Goal: Information Seeking & Learning: Learn about a topic

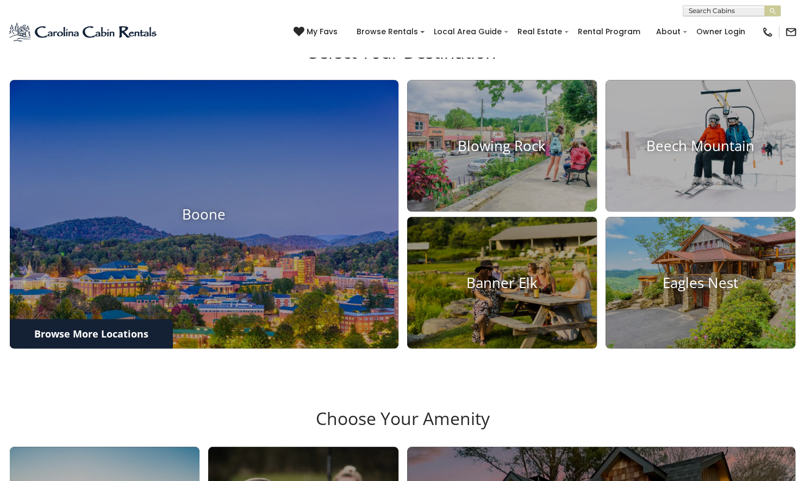
scroll to position [392, 0]
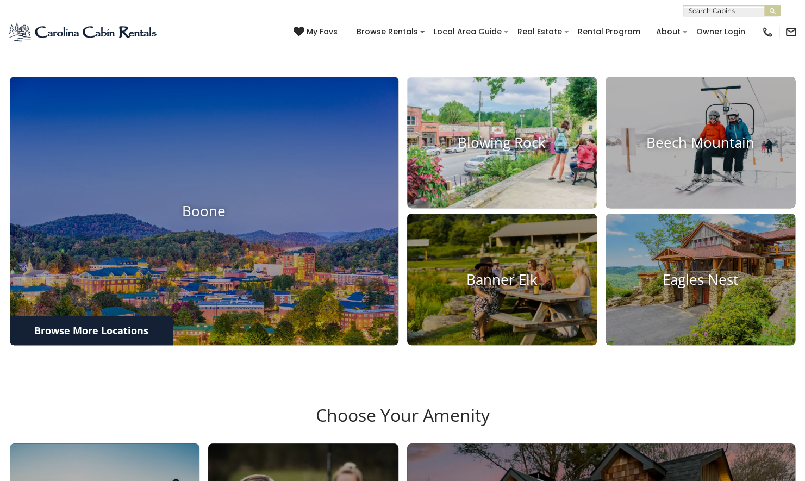
click at [505, 202] on img at bounding box center [502, 142] width 209 height 145
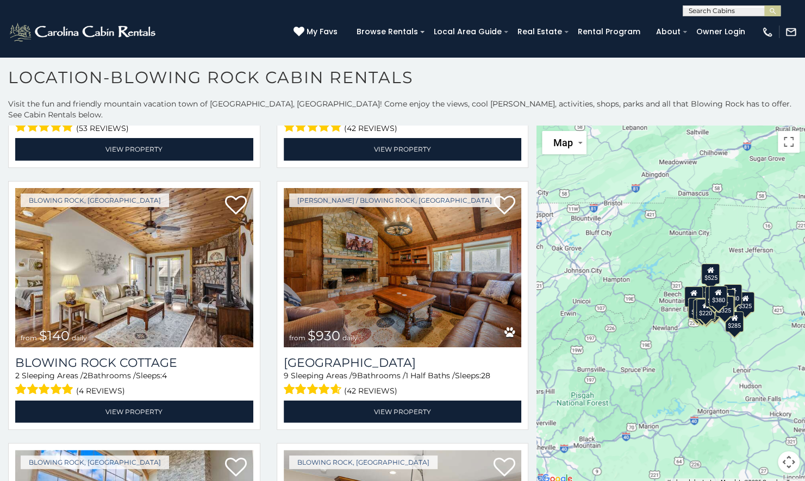
scroll to position [1849, 0]
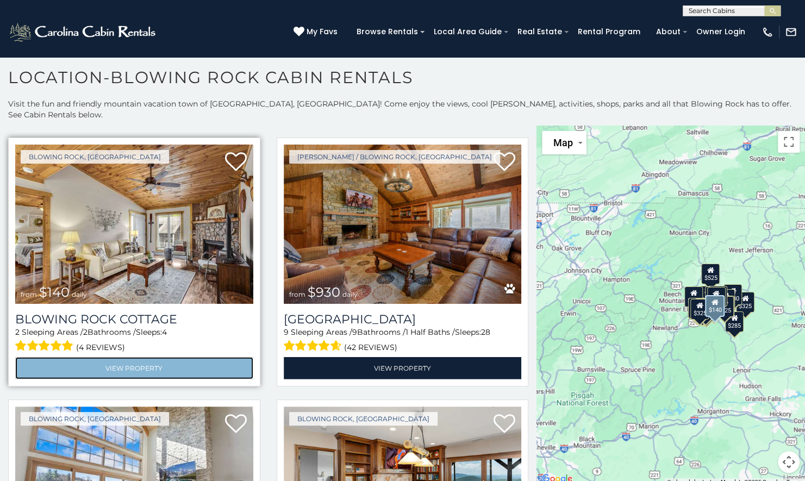
click at [125, 357] on link "View Property" at bounding box center [134, 368] width 238 height 22
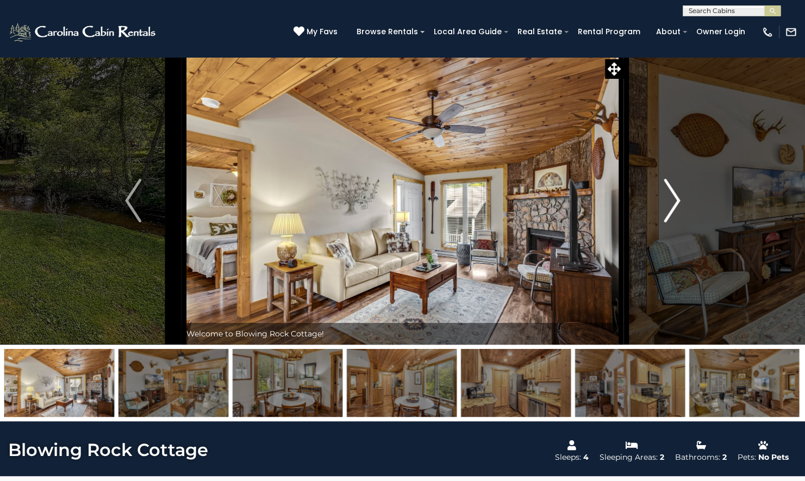
click at [666, 215] on img "Next" at bounding box center [672, 201] width 16 height 44
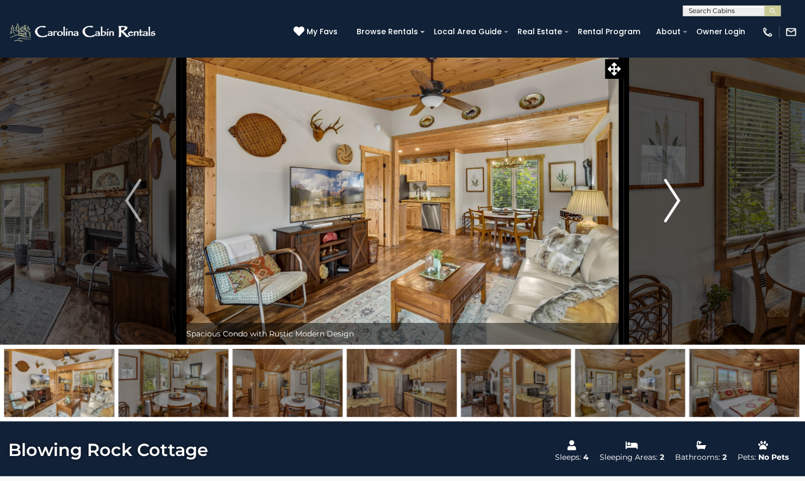
click at [666, 215] on img "Next" at bounding box center [672, 201] width 16 height 44
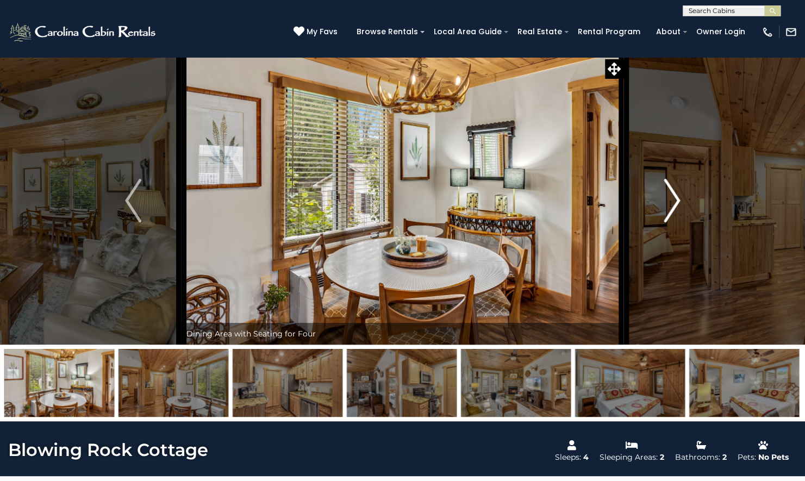
click at [666, 215] on img "Next" at bounding box center [672, 201] width 16 height 44
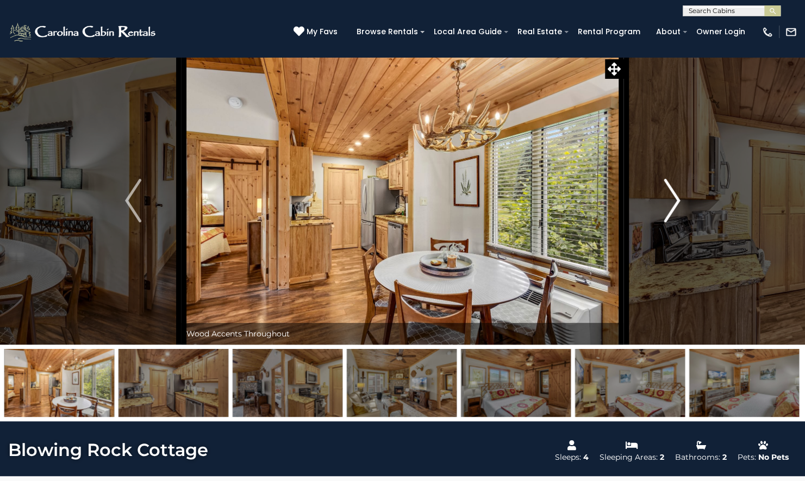
click at [666, 215] on img "Next" at bounding box center [672, 201] width 16 height 44
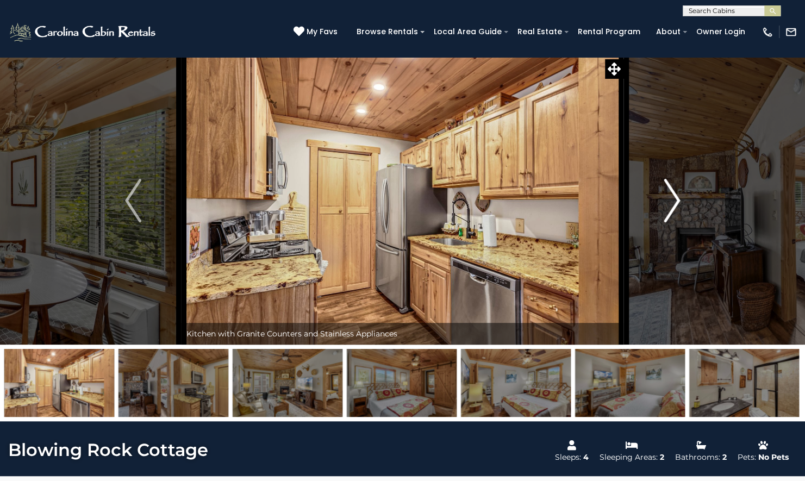
click at [666, 215] on img "Next" at bounding box center [672, 201] width 16 height 44
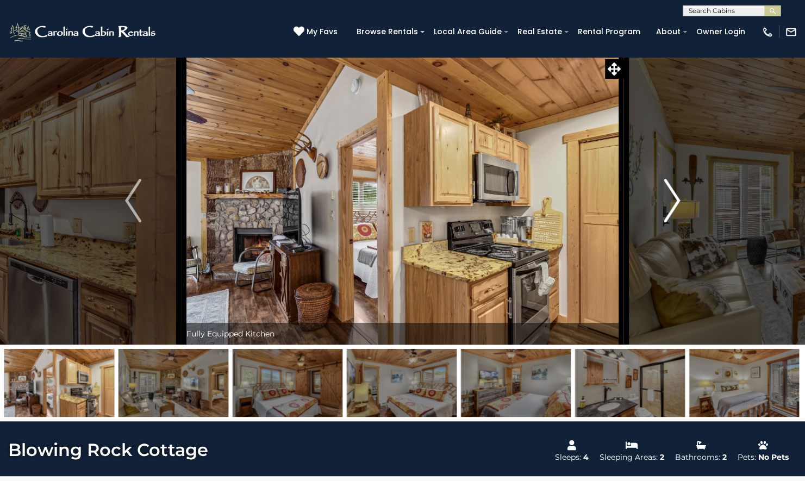
click at [666, 215] on img "Next" at bounding box center [672, 201] width 16 height 44
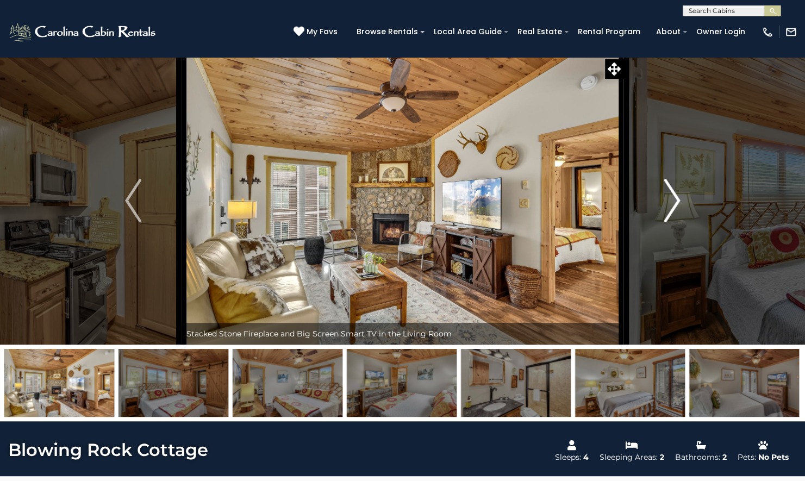
click at [666, 215] on img "Next" at bounding box center [672, 201] width 16 height 44
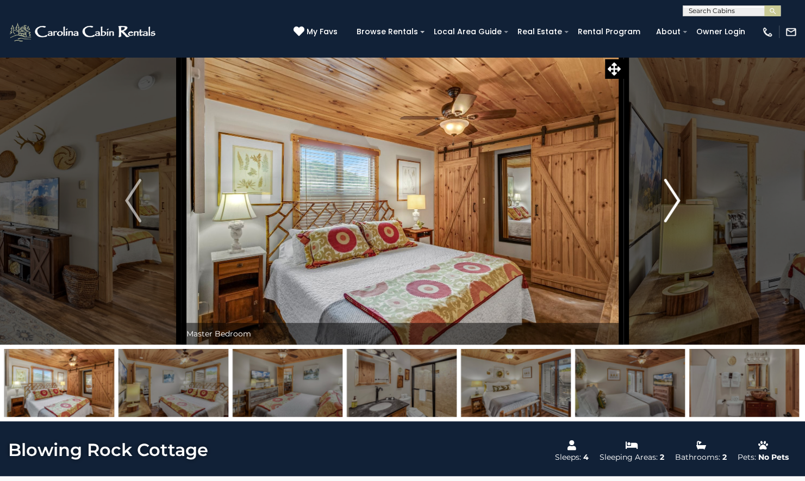
click at [666, 215] on img "Next" at bounding box center [672, 201] width 16 height 44
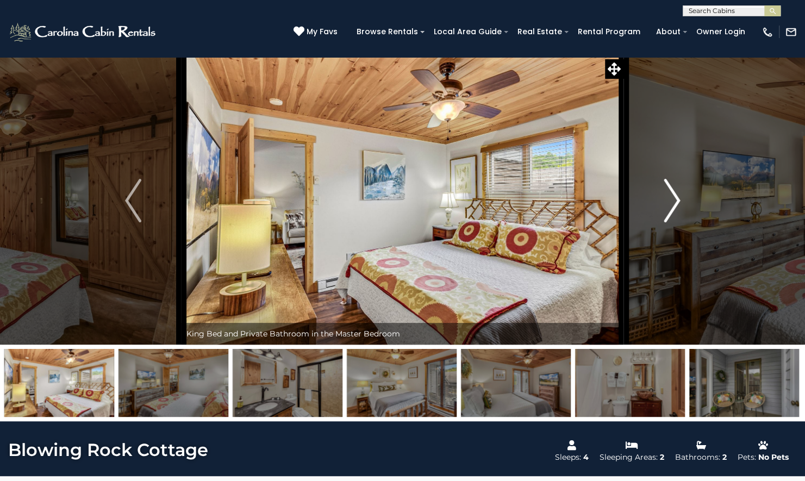
click at [666, 215] on img "Next" at bounding box center [672, 201] width 16 height 44
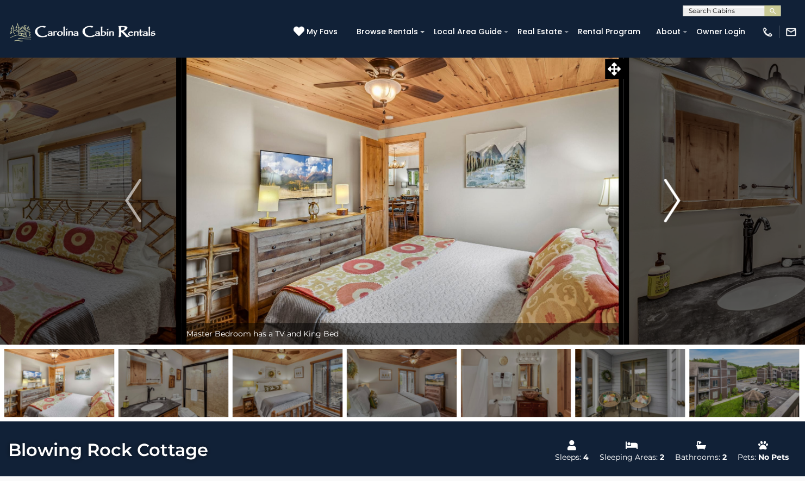
click at [666, 215] on img "Next" at bounding box center [672, 201] width 16 height 44
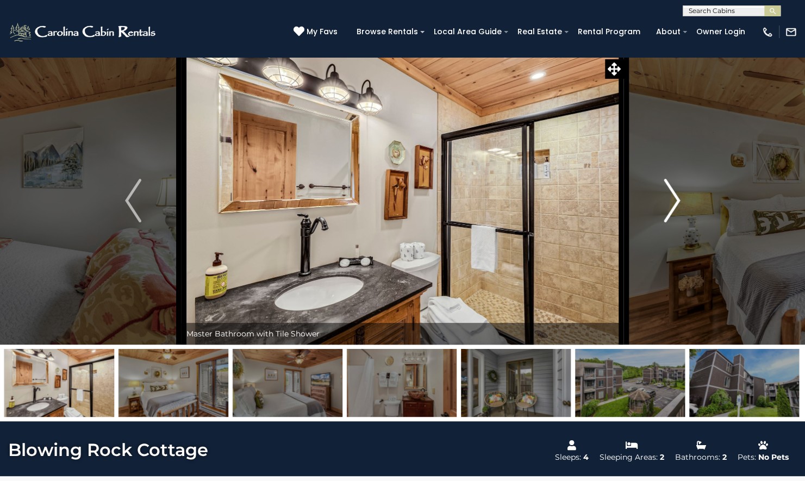
click at [666, 215] on img "Next" at bounding box center [672, 201] width 16 height 44
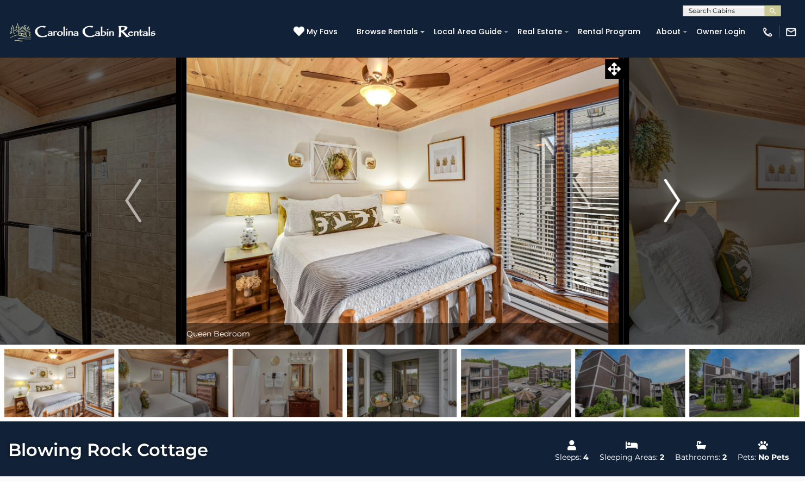
click at [666, 215] on img "Next" at bounding box center [672, 201] width 16 height 44
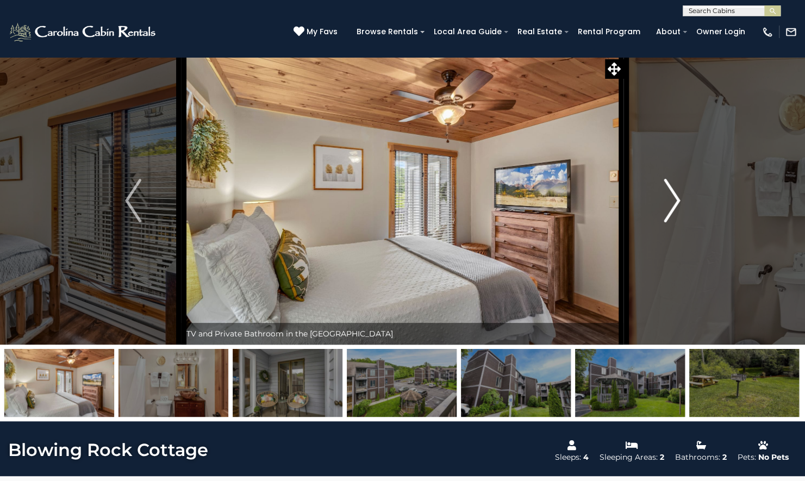
click at [666, 215] on img "Next" at bounding box center [672, 201] width 16 height 44
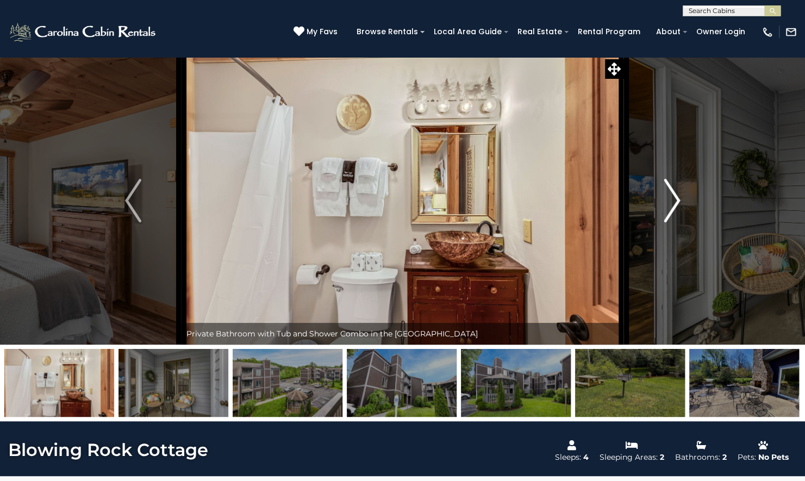
click at [666, 215] on img "Next" at bounding box center [672, 201] width 16 height 44
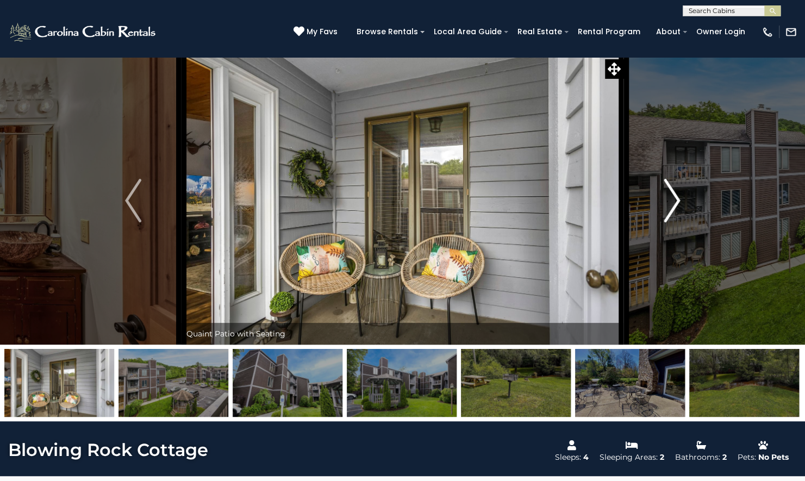
click at [666, 215] on img "Next" at bounding box center [672, 201] width 16 height 44
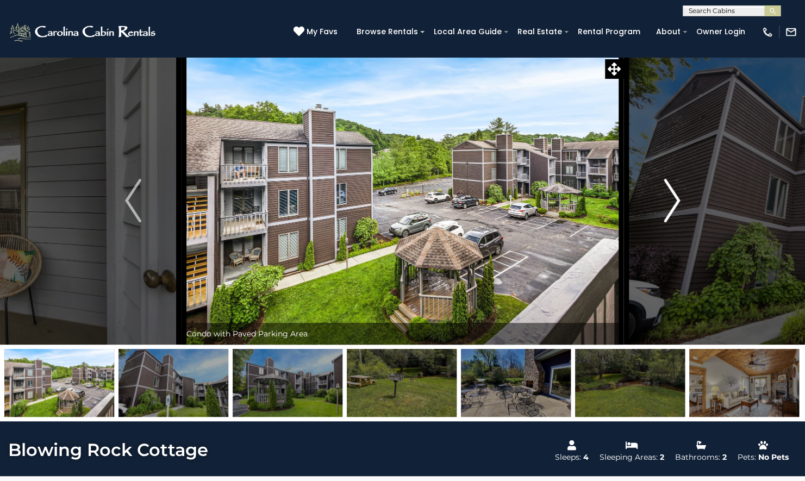
click at [666, 215] on img "Next" at bounding box center [672, 201] width 16 height 44
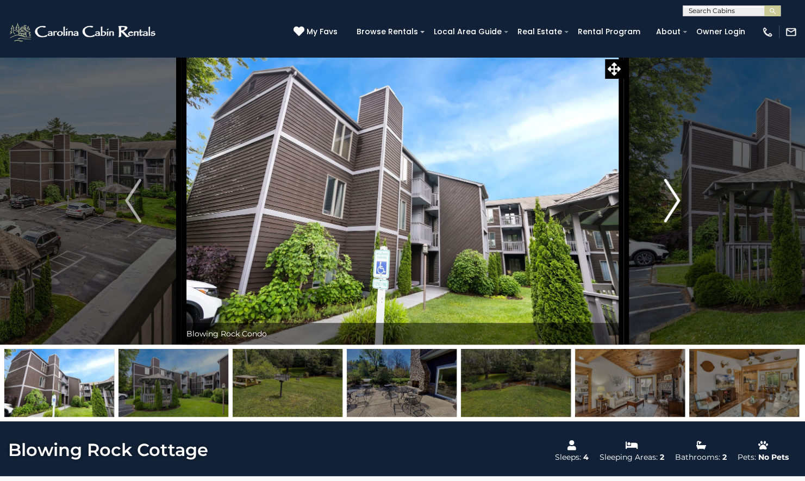
click at [666, 215] on img "Next" at bounding box center [672, 201] width 16 height 44
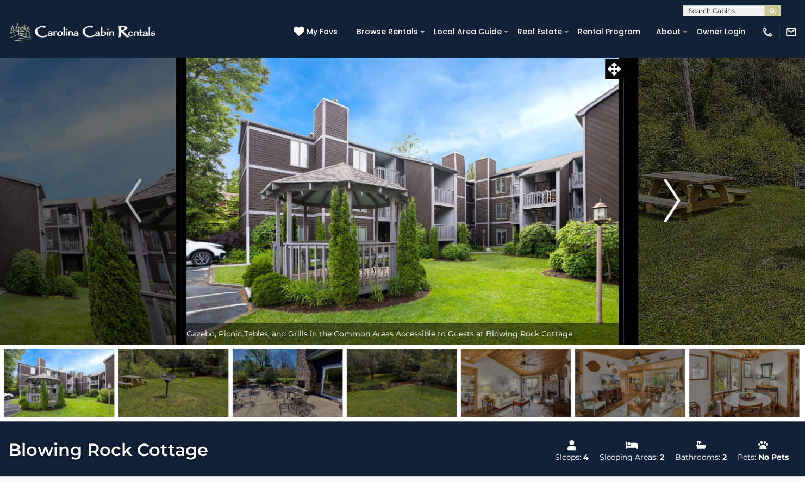
click at [666, 215] on img "Next" at bounding box center [672, 201] width 16 height 44
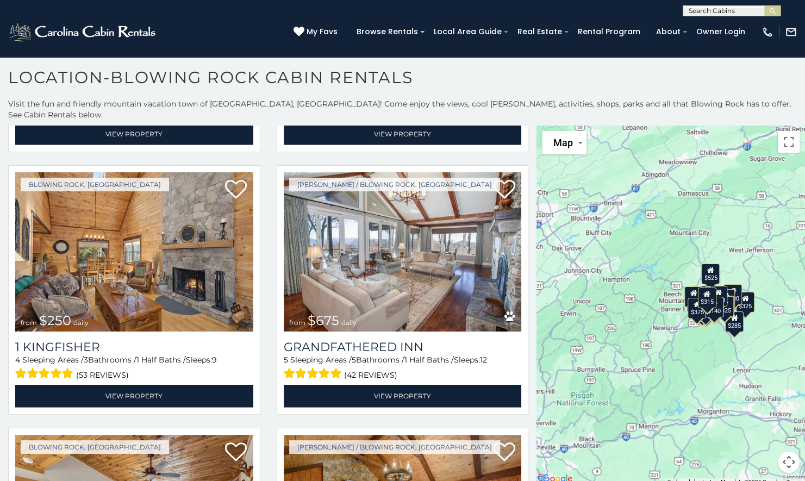
scroll to position [1646, 0]
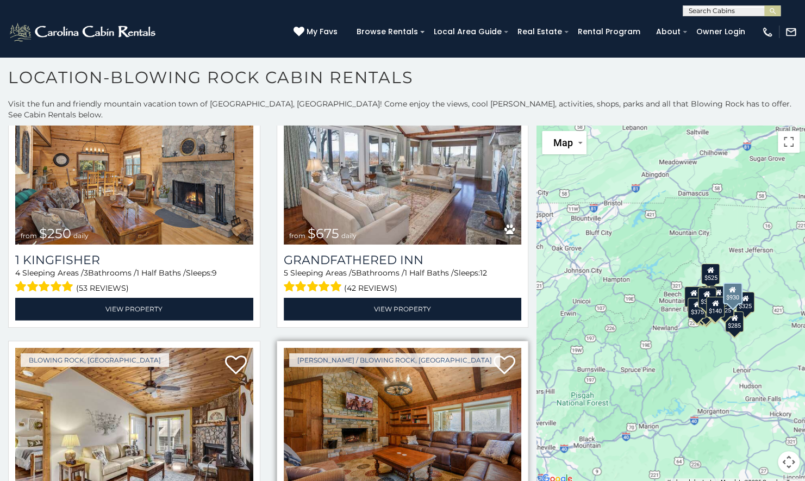
click at [293, 348] on img at bounding box center [403, 427] width 238 height 159
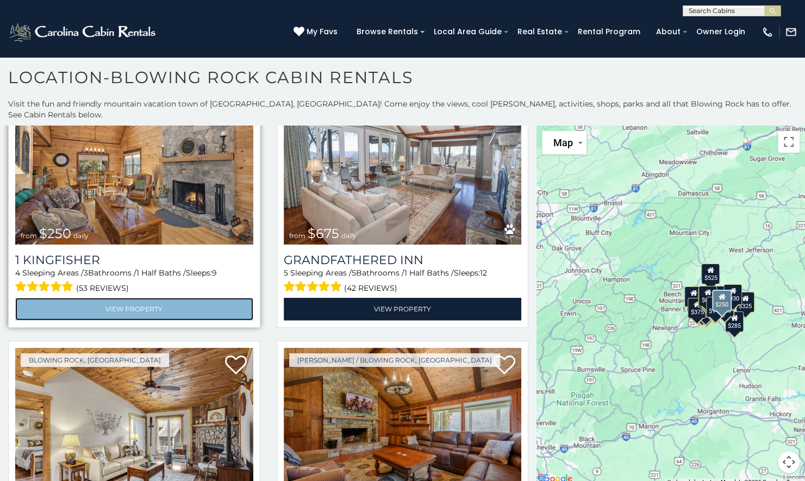
click at [76, 298] on link "View Property" at bounding box center [134, 309] width 238 height 22
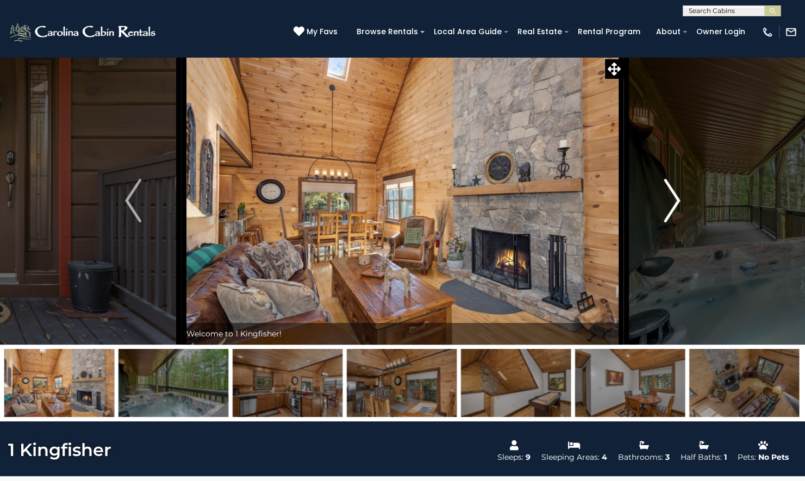
click at [674, 218] on img "Next" at bounding box center [672, 201] width 16 height 44
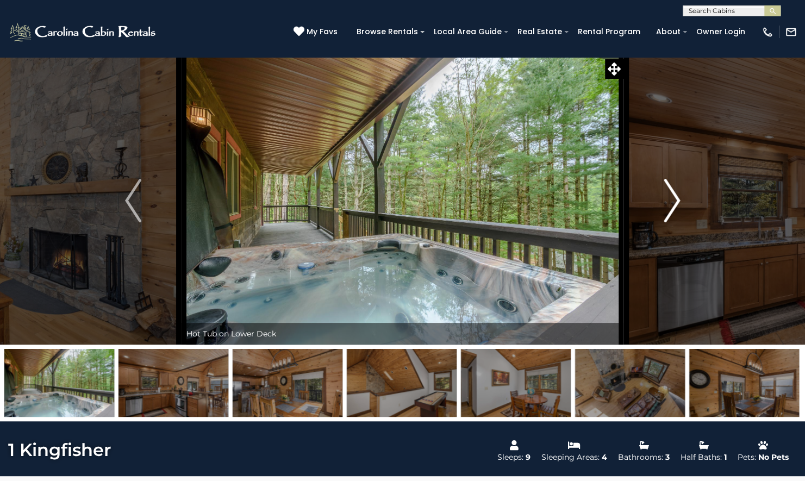
click at [674, 210] on img "Next" at bounding box center [672, 201] width 16 height 44
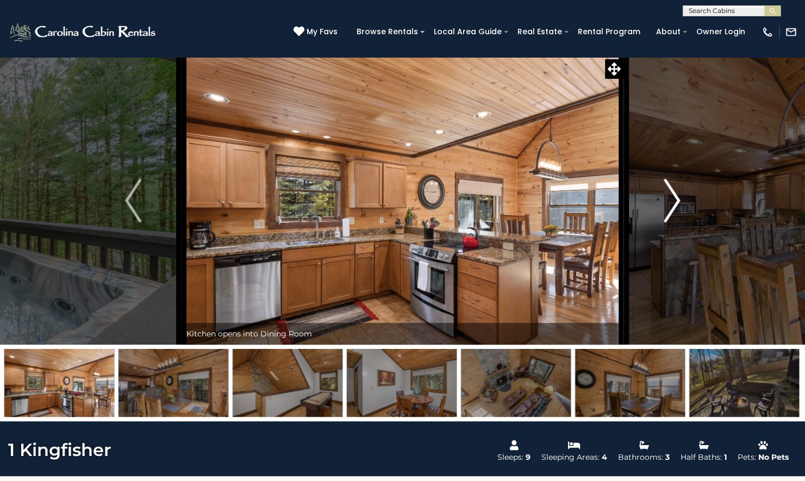
click at [674, 210] on img "Next" at bounding box center [672, 201] width 16 height 44
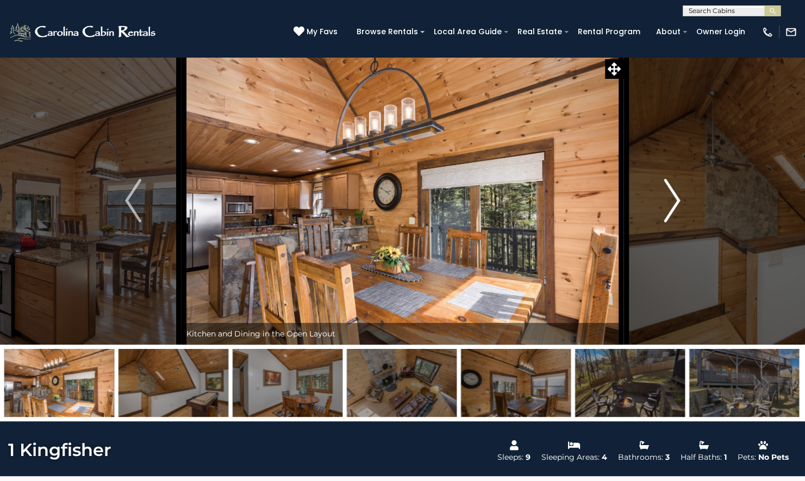
click at [674, 210] on img "Next" at bounding box center [672, 201] width 16 height 44
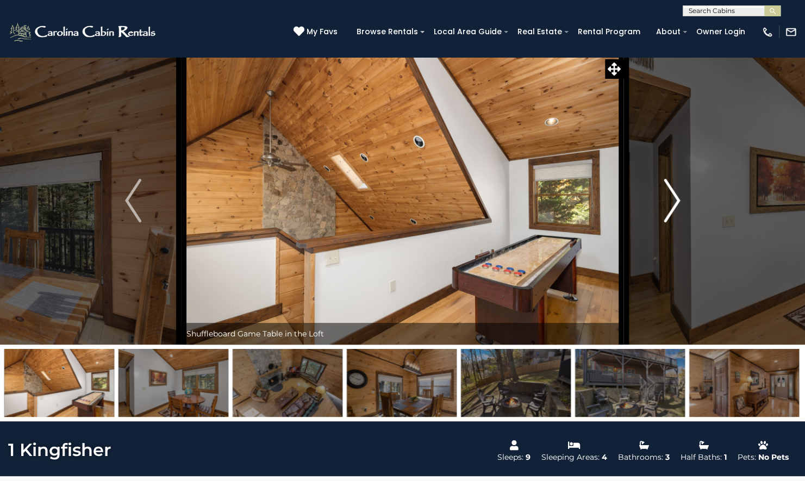
click at [674, 210] on img "Next" at bounding box center [672, 201] width 16 height 44
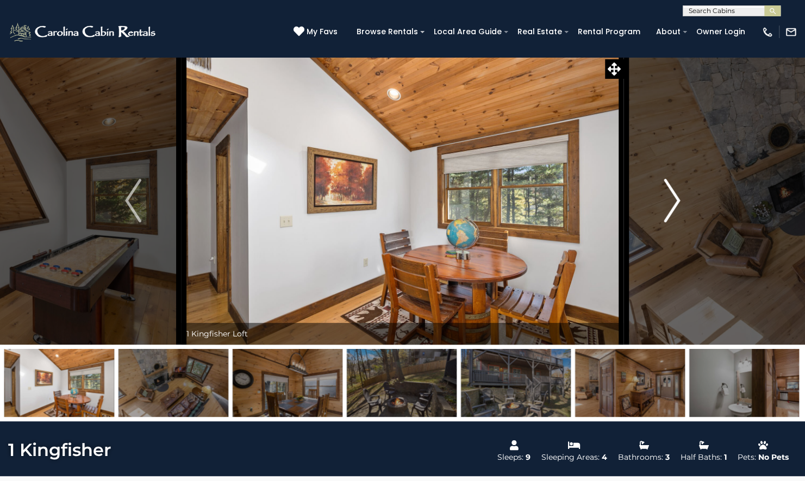
click at [674, 210] on img "Next" at bounding box center [672, 201] width 16 height 44
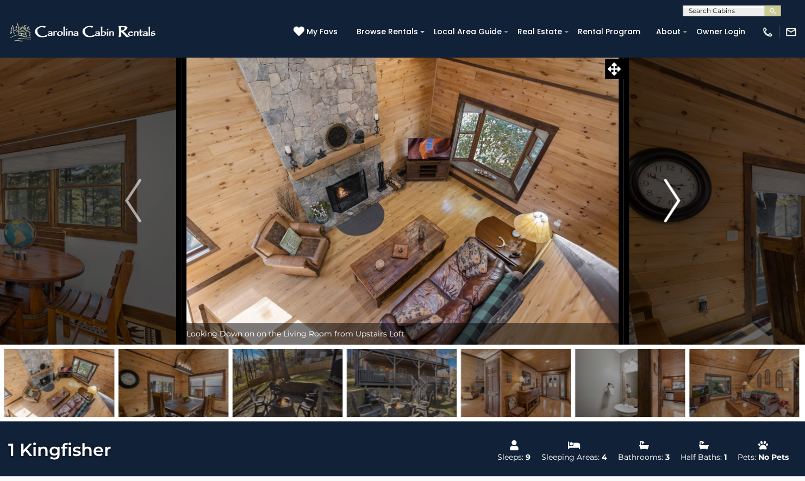
click at [674, 210] on img "Next" at bounding box center [672, 201] width 16 height 44
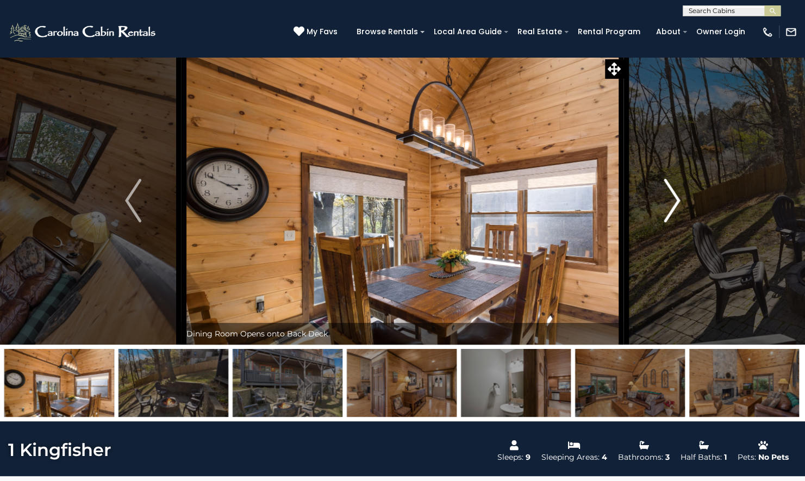
click at [674, 210] on img "Next" at bounding box center [672, 201] width 16 height 44
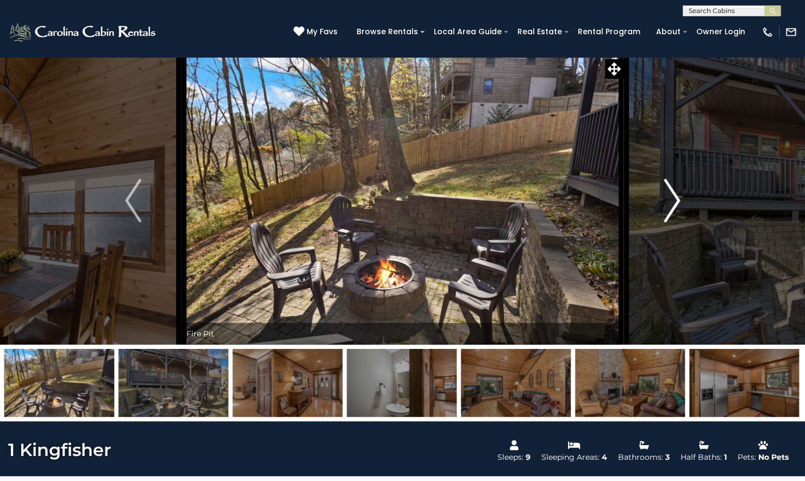
click at [674, 210] on img "Next" at bounding box center [672, 201] width 16 height 44
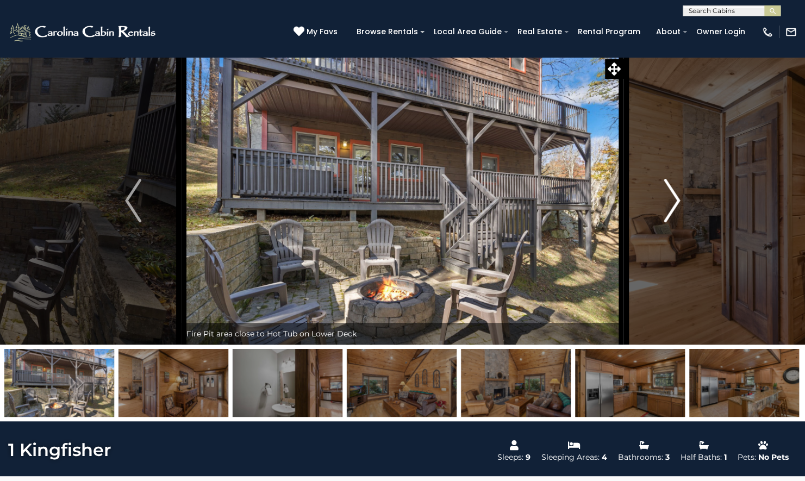
click at [674, 210] on img "Next" at bounding box center [672, 201] width 16 height 44
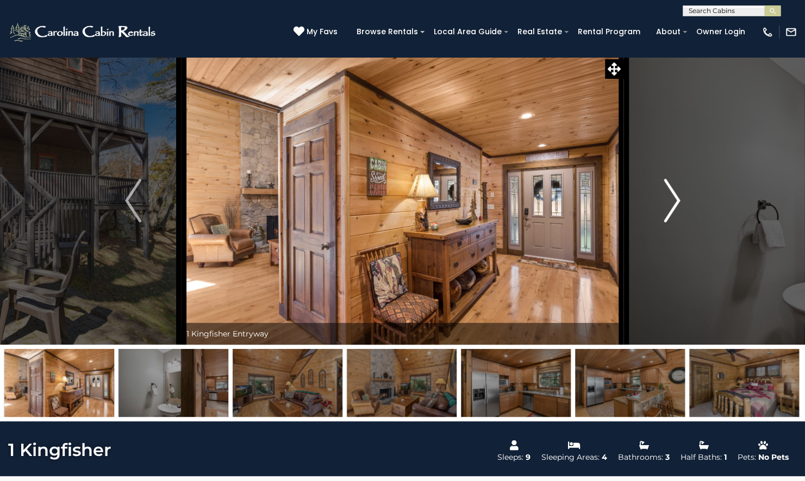
click at [674, 210] on img "Next" at bounding box center [672, 201] width 16 height 44
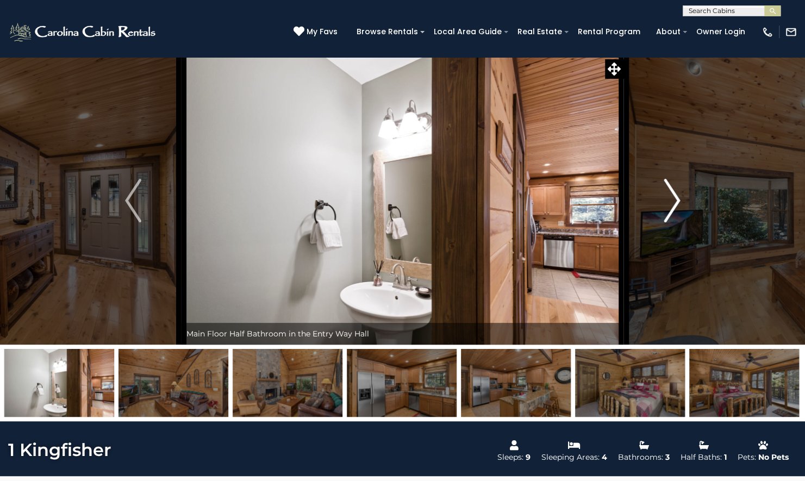
click at [674, 210] on img "Next" at bounding box center [672, 201] width 16 height 44
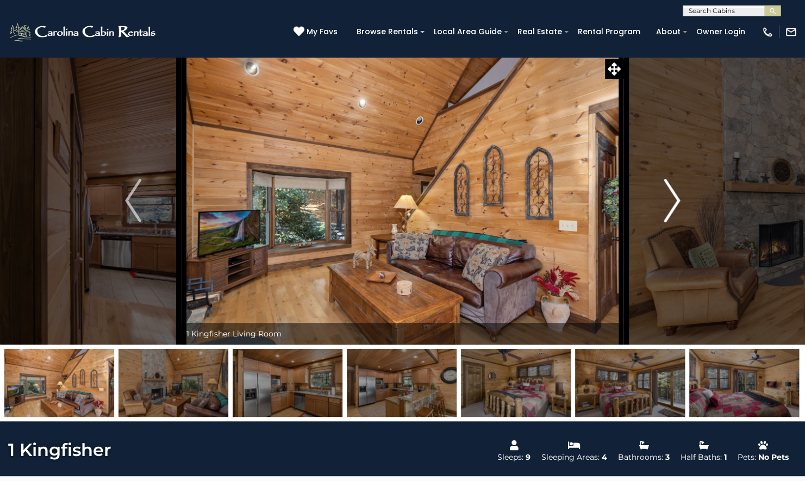
click at [674, 210] on img "Next" at bounding box center [672, 201] width 16 height 44
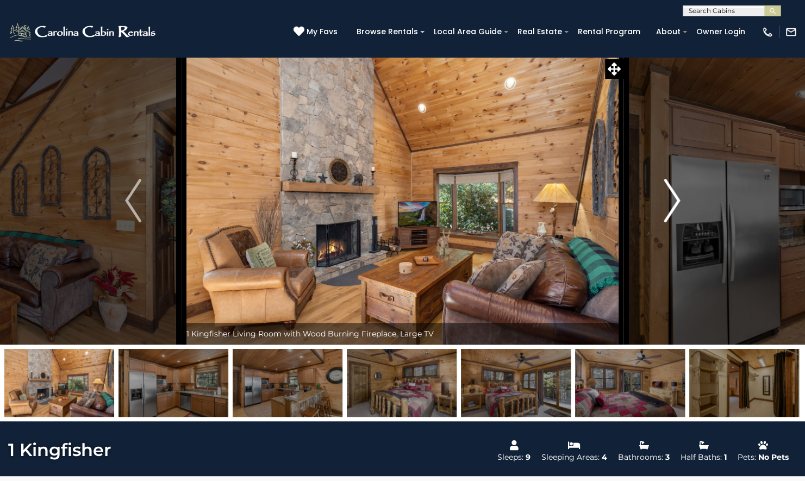
click at [674, 210] on img "Next" at bounding box center [672, 201] width 16 height 44
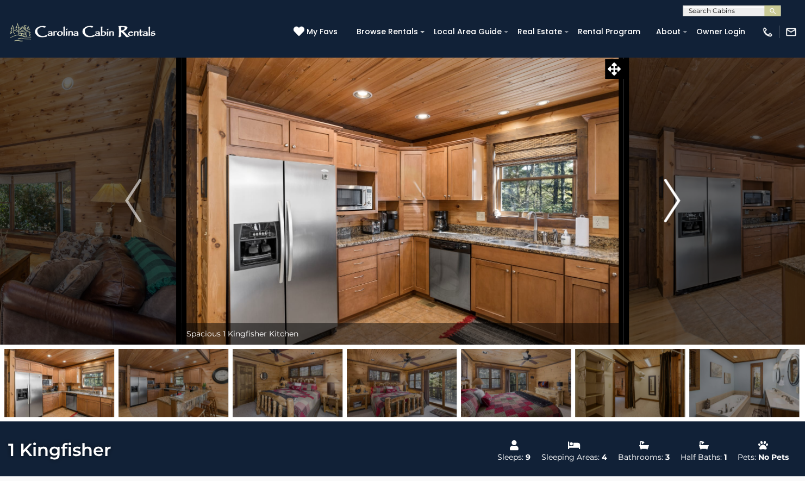
click at [674, 210] on img "Next" at bounding box center [672, 201] width 16 height 44
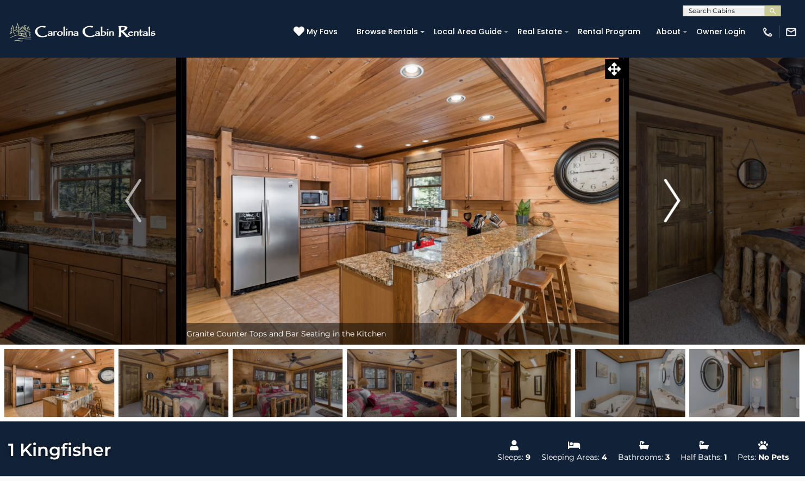
click at [674, 210] on img "Next" at bounding box center [672, 201] width 16 height 44
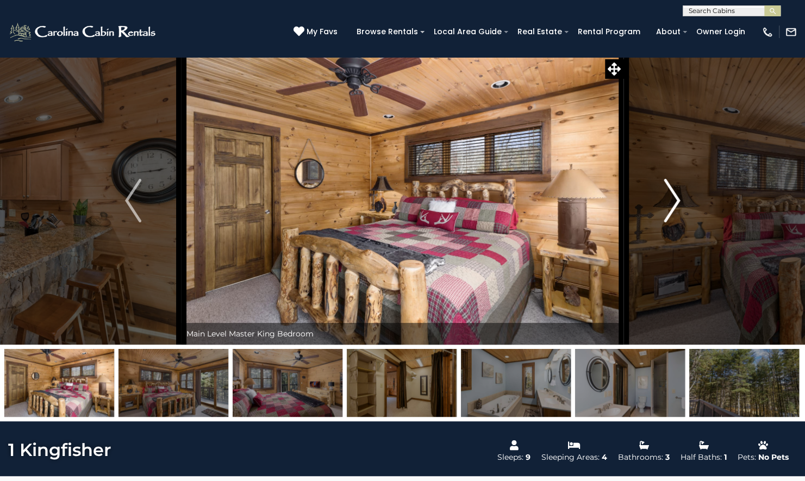
click at [674, 210] on img "Next" at bounding box center [672, 201] width 16 height 44
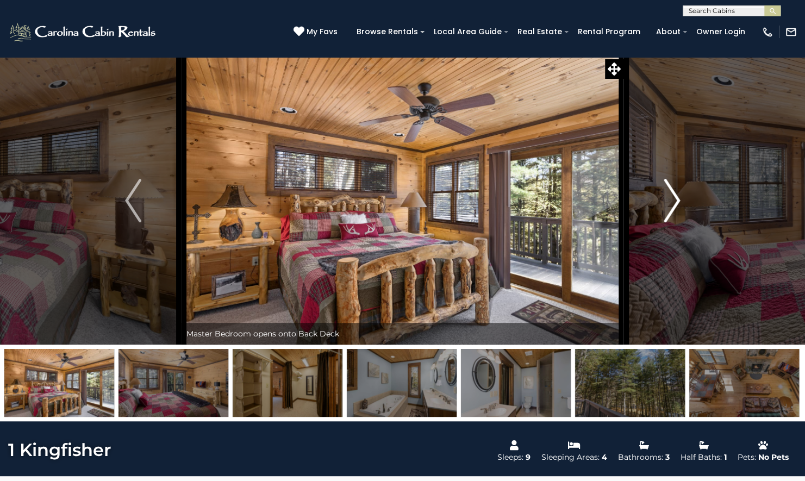
click at [674, 210] on img "Next" at bounding box center [672, 201] width 16 height 44
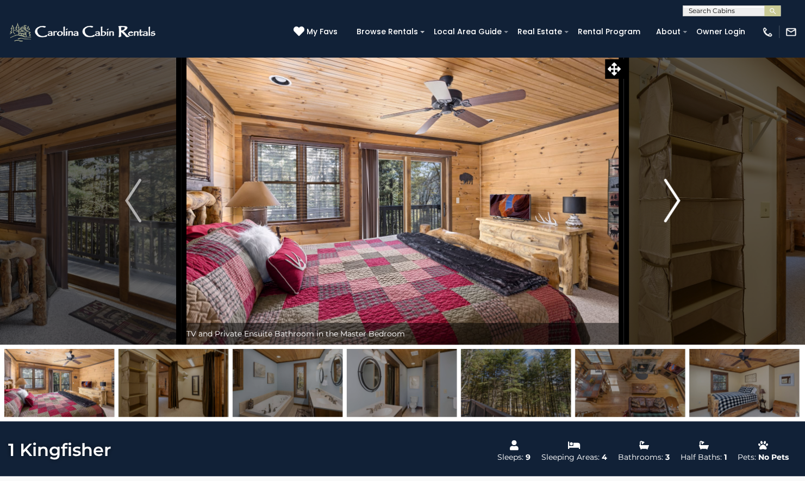
click at [674, 210] on img "Next" at bounding box center [672, 201] width 16 height 44
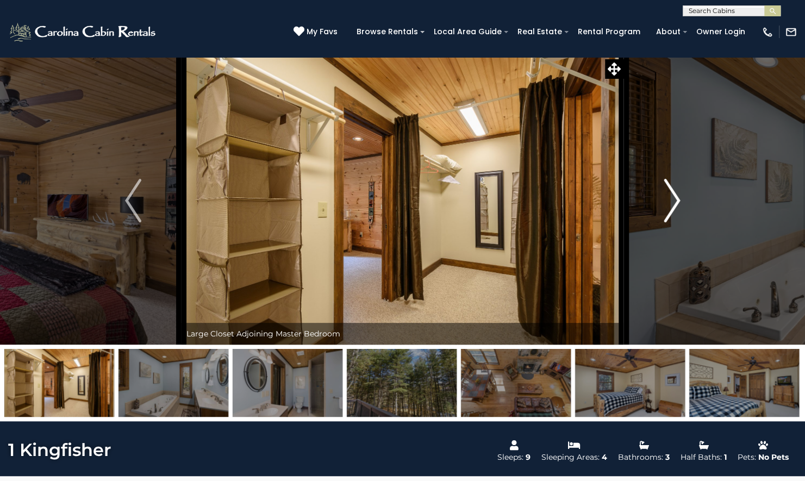
click at [674, 210] on img "Next" at bounding box center [672, 201] width 16 height 44
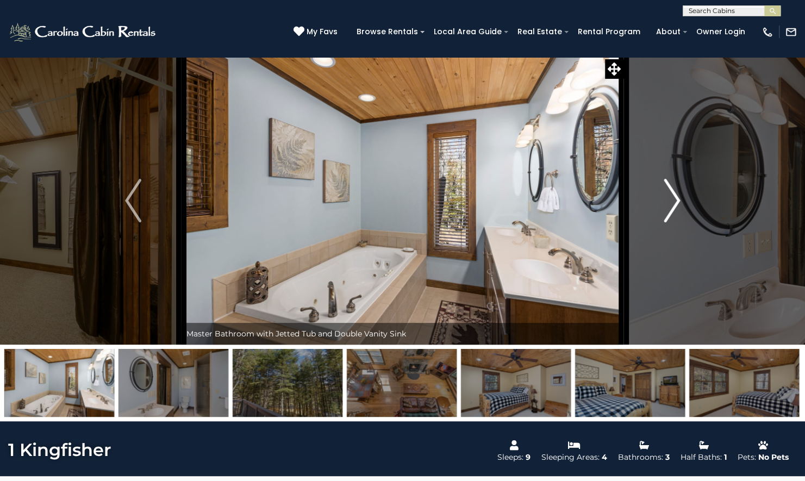
click at [674, 210] on img "Next" at bounding box center [672, 201] width 16 height 44
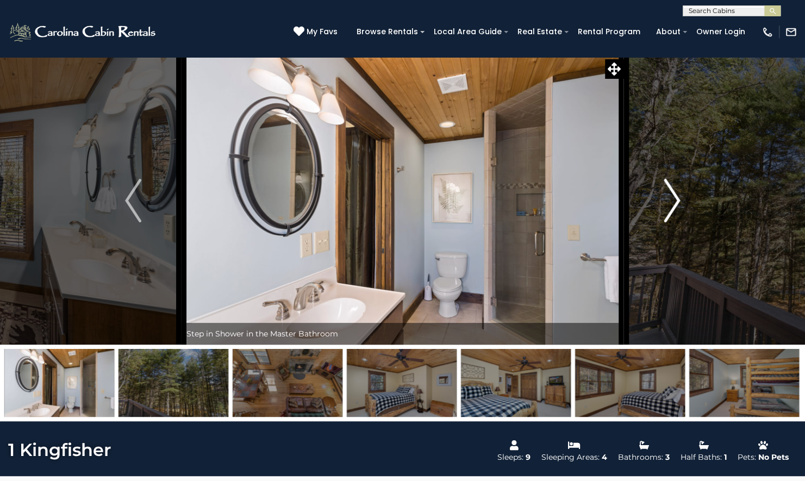
click at [674, 210] on img "Next" at bounding box center [672, 201] width 16 height 44
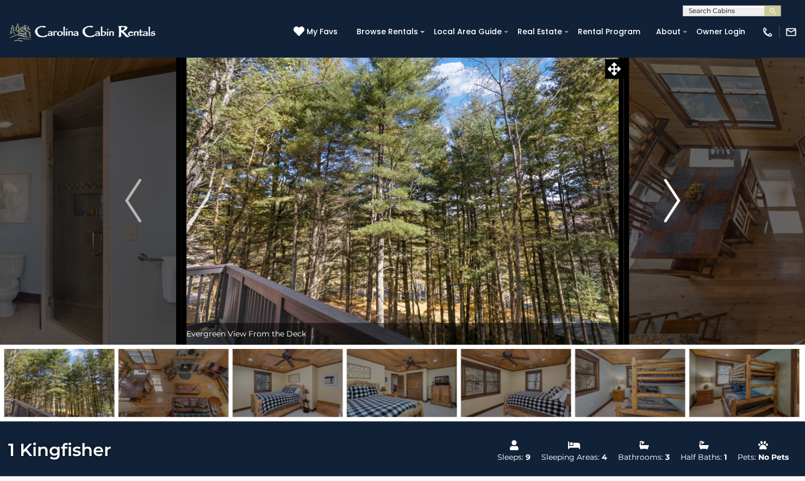
click at [674, 210] on img "Next" at bounding box center [672, 201] width 16 height 44
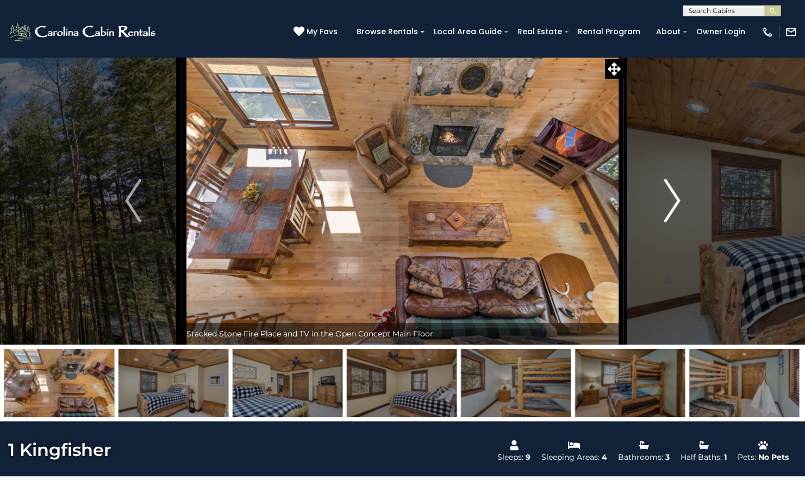
click at [674, 210] on img "Next" at bounding box center [672, 201] width 16 height 44
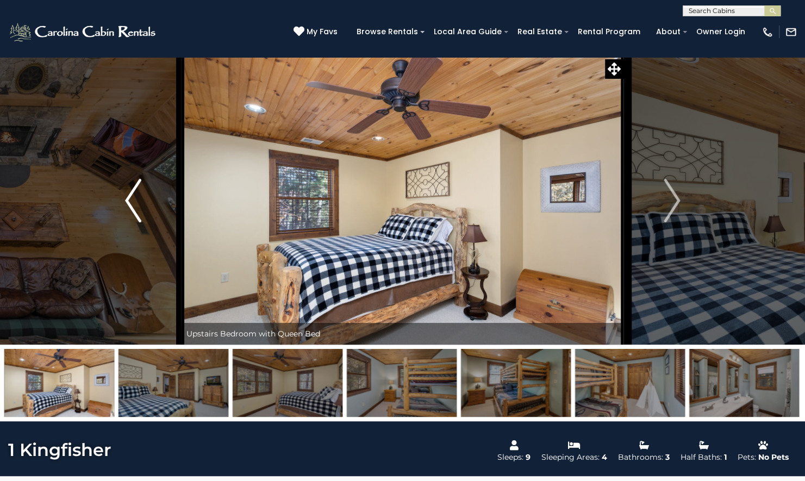
click at [142, 217] on button "Previous" at bounding box center [133, 201] width 96 height 288
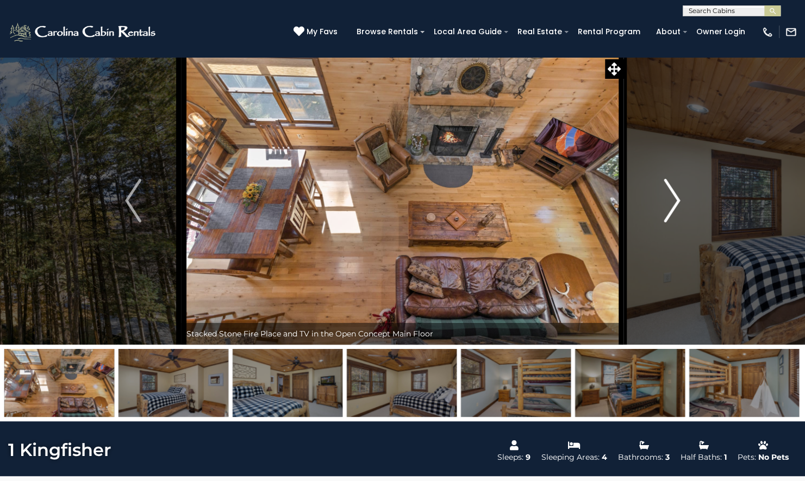
click at [669, 206] on img "Next" at bounding box center [672, 201] width 16 height 44
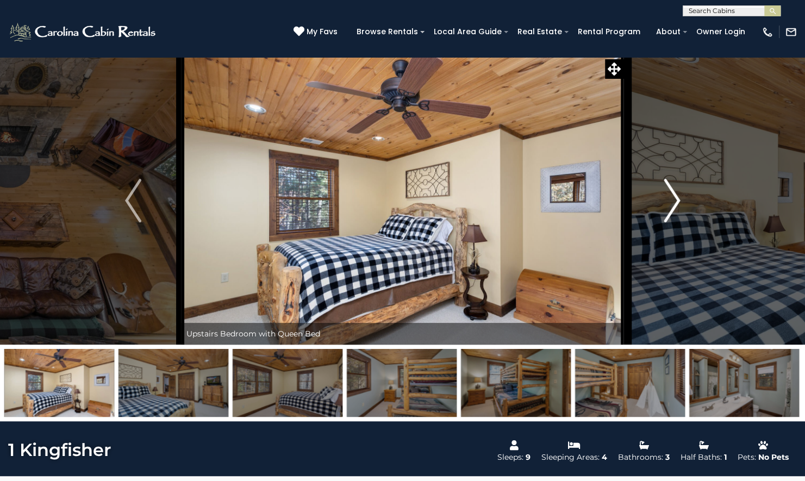
click at [669, 206] on img "Next" at bounding box center [672, 201] width 16 height 44
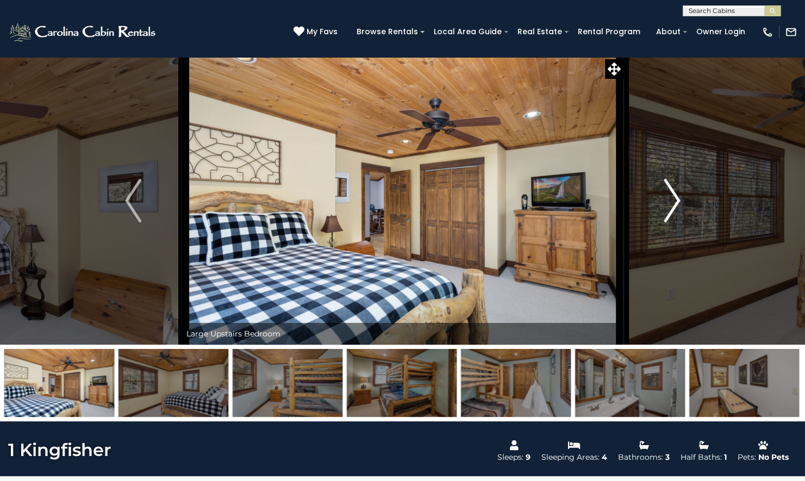
click at [669, 206] on img "Next" at bounding box center [672, 201] width 16 height 44
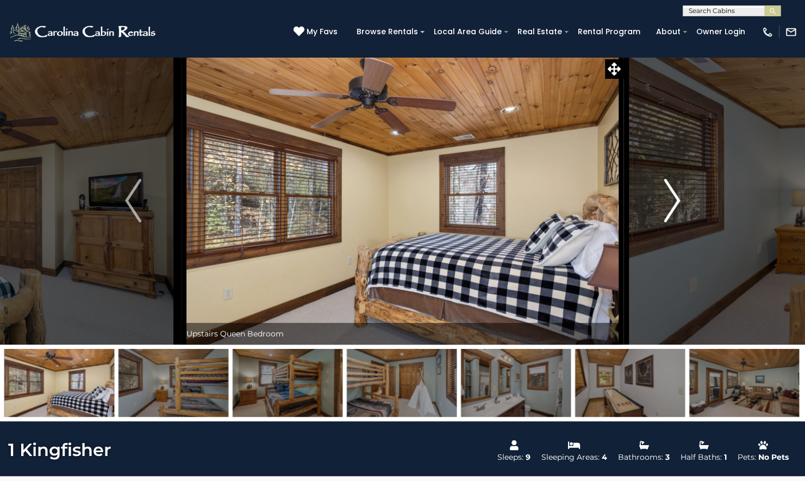
click at [669, 206] on img "Next" at bounding box center [672, 201] width 16 height 44
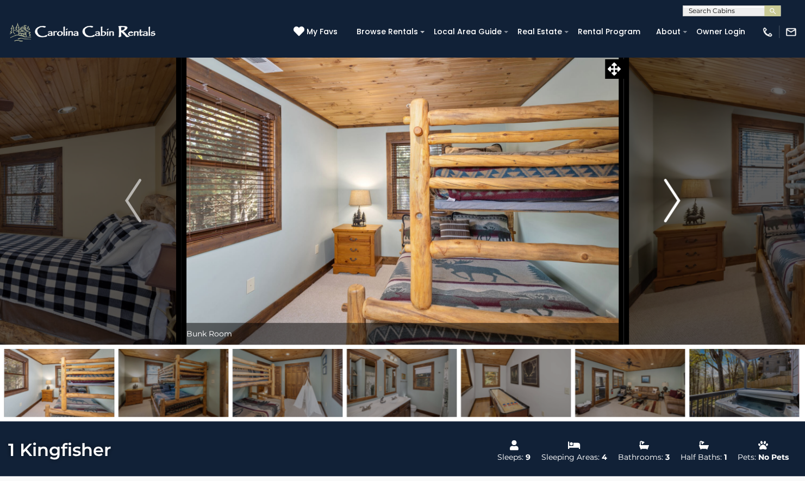
click at [669, 206] on img "Next" at bounding box center [672, 201] width 16 height 44
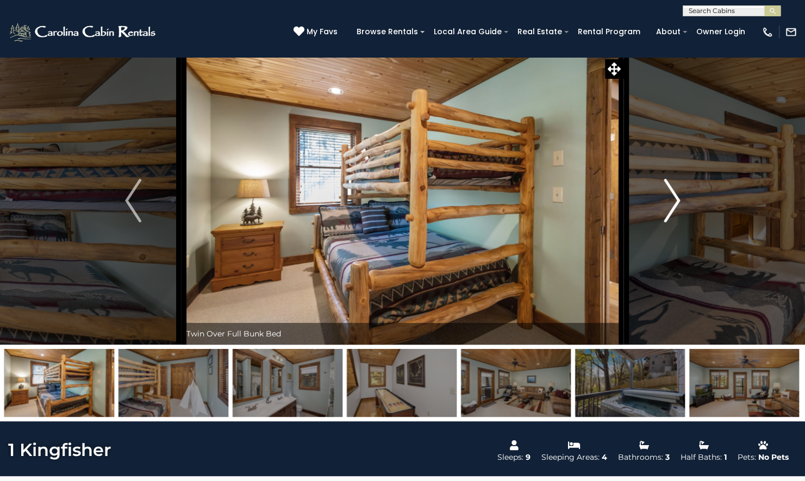
click at [669, 206] on img "Next" at bounding box center [672, 201] width 16 height 44
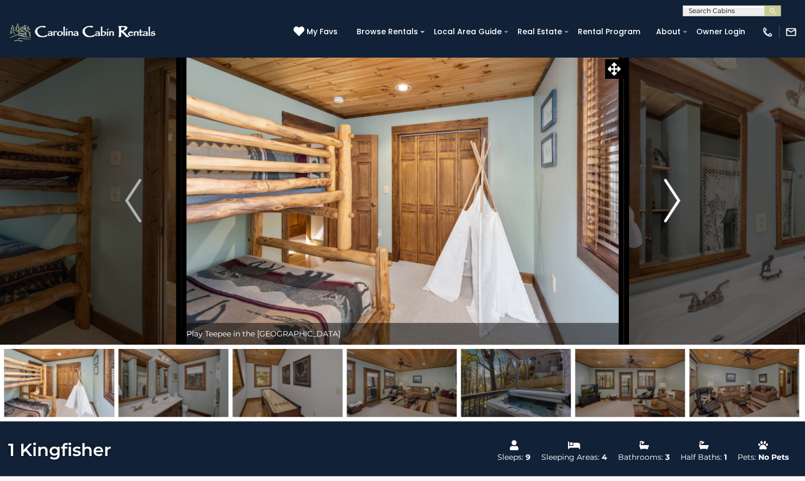
click at [669, 206] on img "Next" at bounding box center [672, 201] width 16 height 44
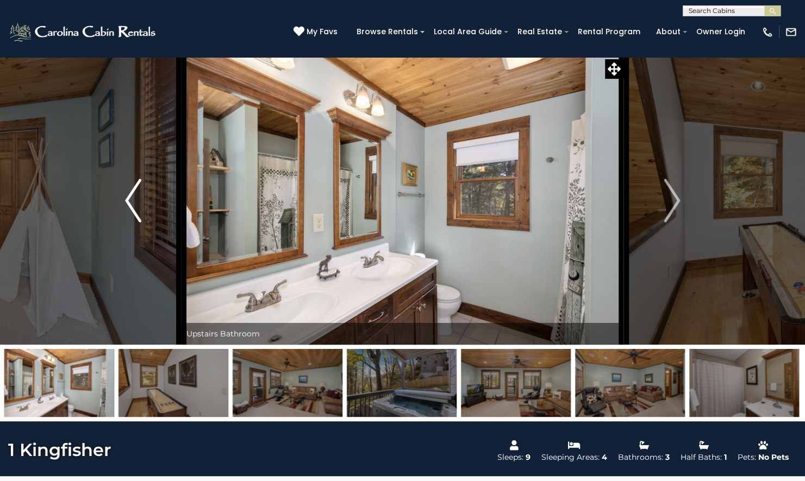
click at [138, 205] on img "Previous" at bounding box center [133, 201] width 16 height 44
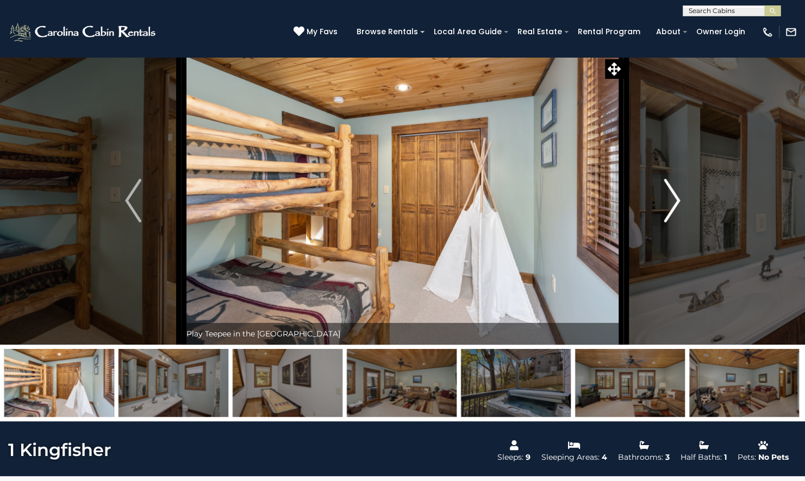
click at [672, 202] on img "Next" at bounding box center [672, 201] width 16 height 44
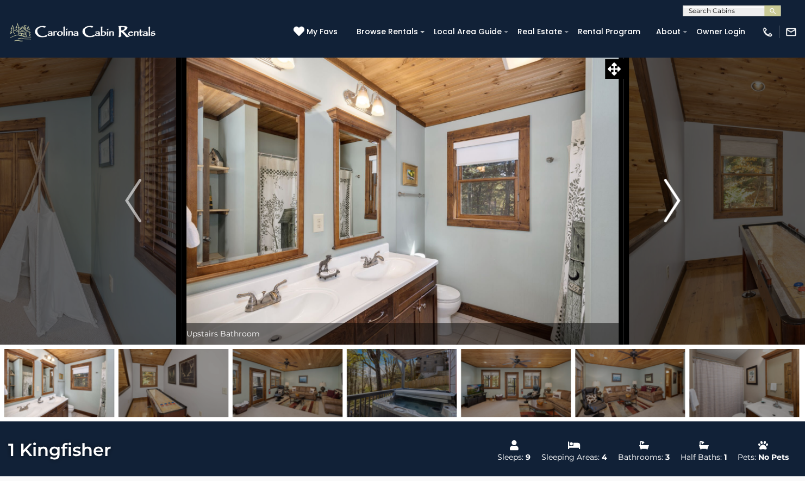
click at [672, 202] on img "Next" at bounding box center [672, 201] width 16 height 44
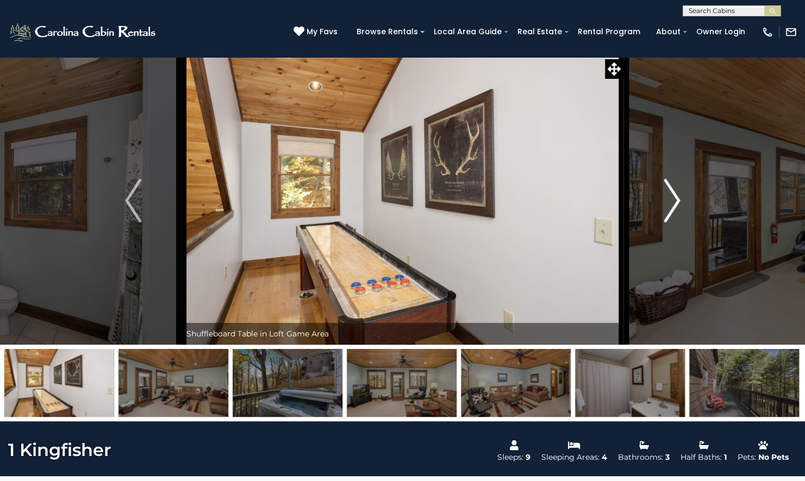
click at [672, 202] on img "Next" at bounding box center [672, 201] width 16 height 44
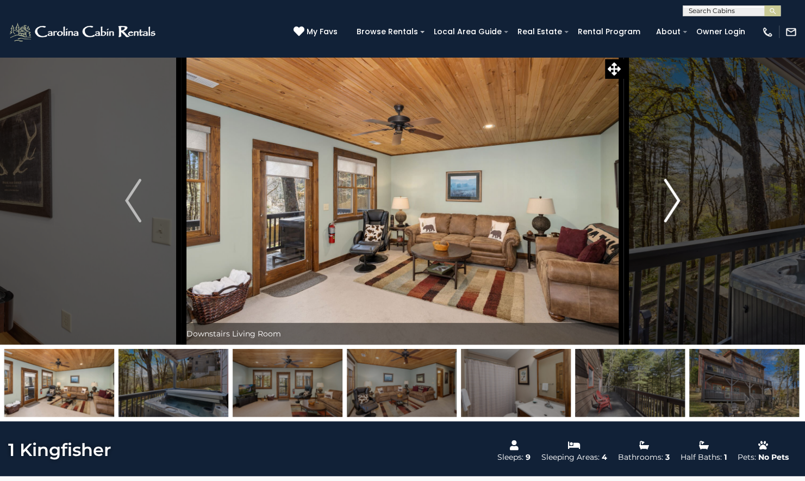
click at [672, 202] on img "Next" at bounding box center [672, 201] width 16 height 44
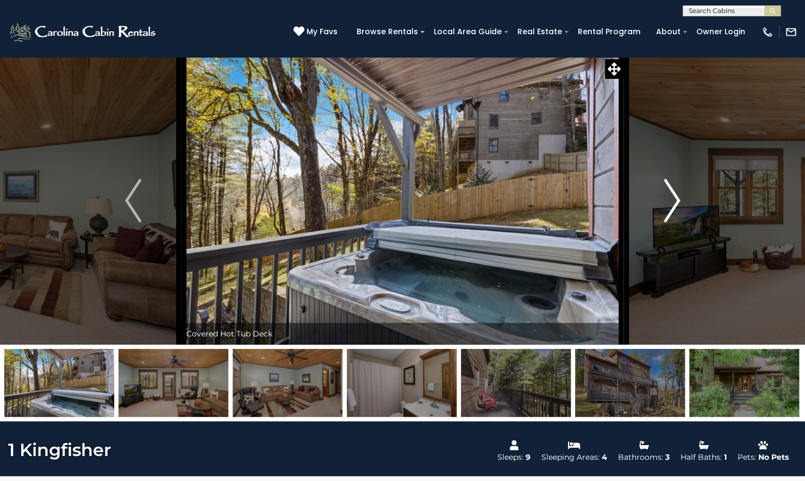
click at [672, 202] on img "Next" at bounding box center [672, 201] width 16 height 44
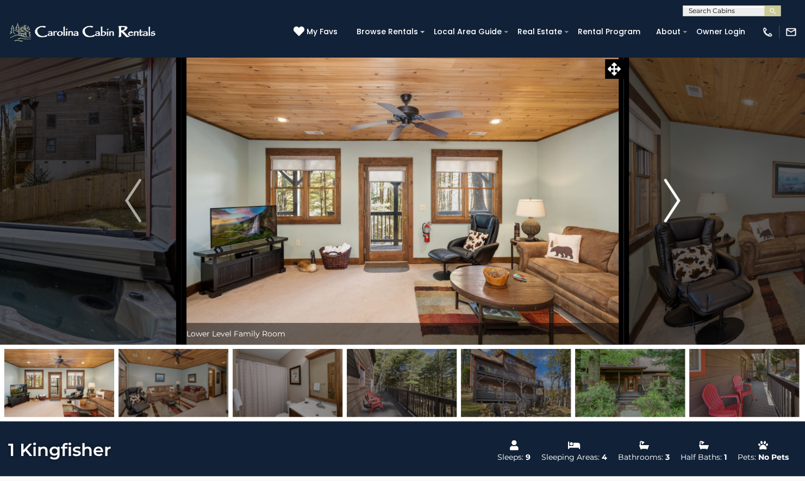
click at [672, 202] on img "Next" at bounding box center [672, 201] width 16 height 44
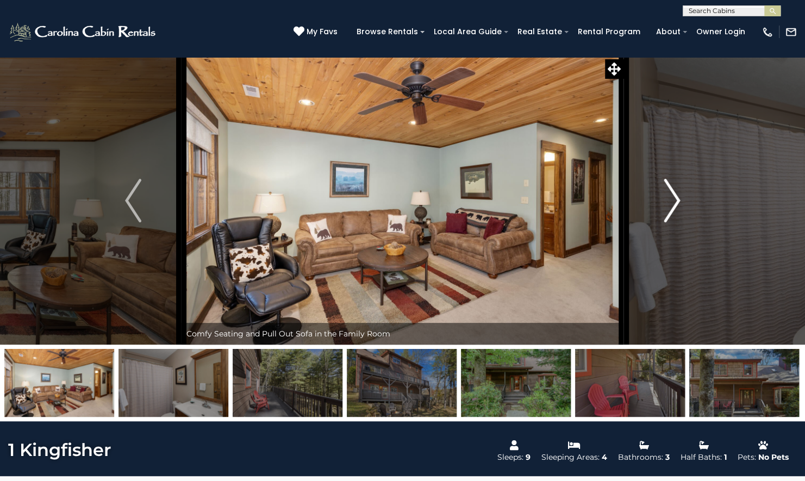
click at [672, 202] on img "Next" at bounding box center [672, 201] width 16 height 44
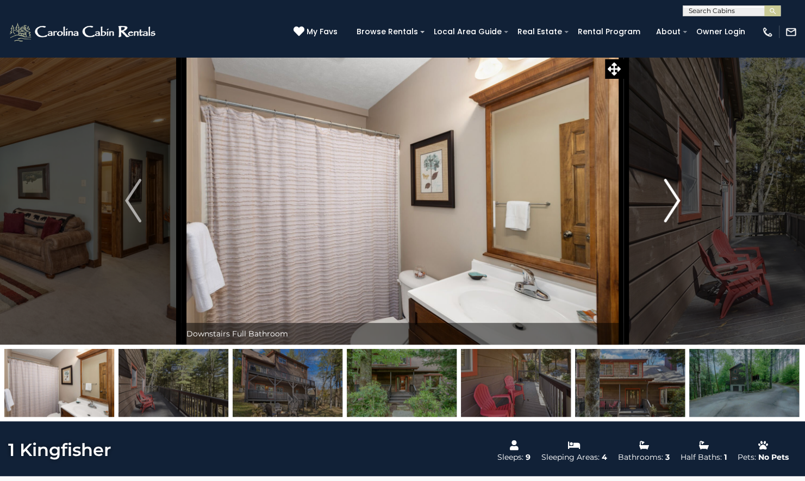
click at [672, 202] on img "Next" at bounding box center [672, 201] width 16 height 44
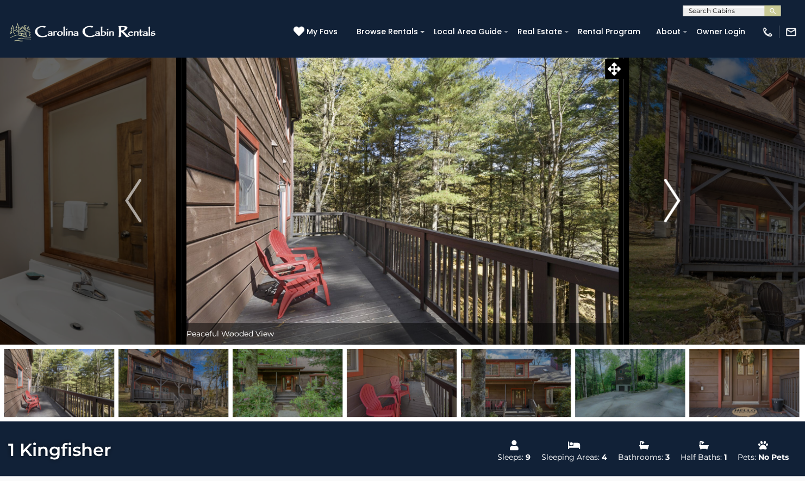
click at [672, 202] on img "Next" at bounding box center [672, 201] width 16 height 44
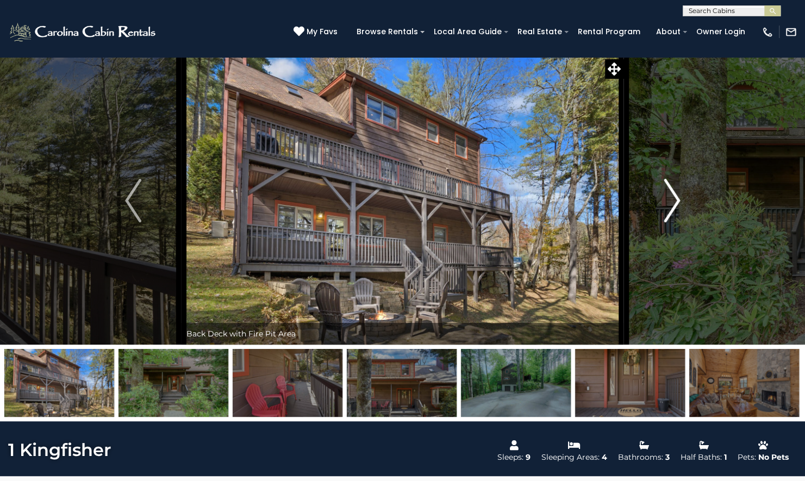
click at [672, 202] on img "Next" at bounding box center [672, 201] width 16 height 44
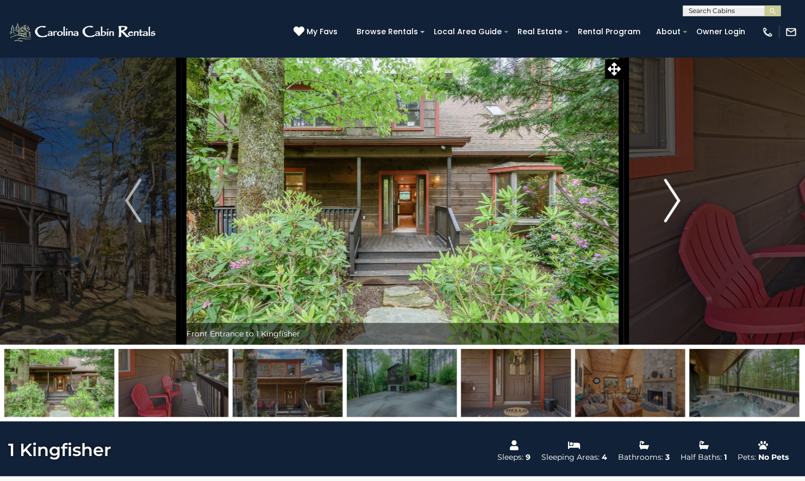
click at [672, 202] on img "Next" at bounding box center [672, 201] width 16 height 44
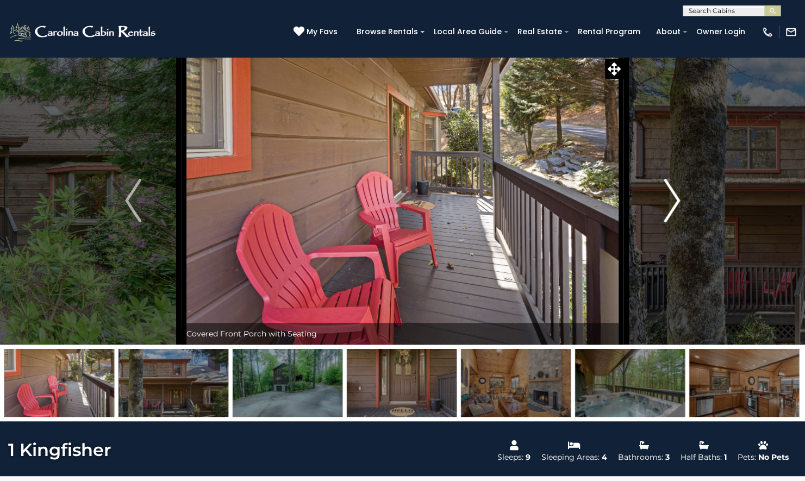
click at [672, 202] on img "Next" at bounding box center [672, 201] width 16 height 44
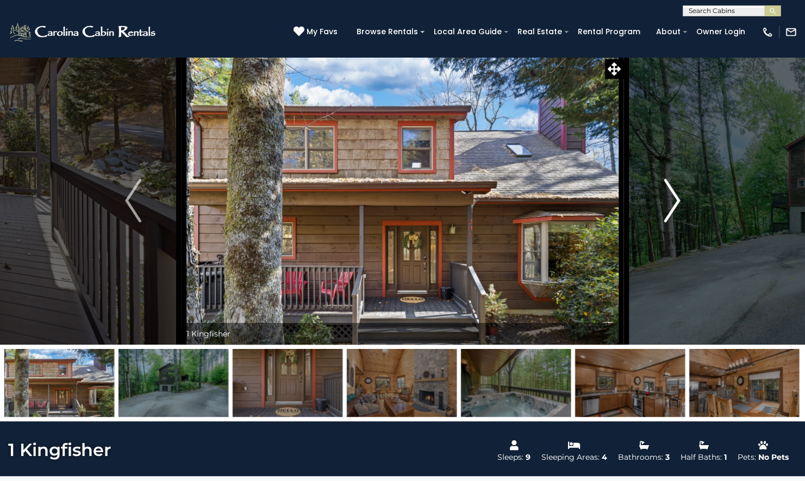
click at [672, 202] on img "Next" at bounding box center [672, 201] width 16 height 44
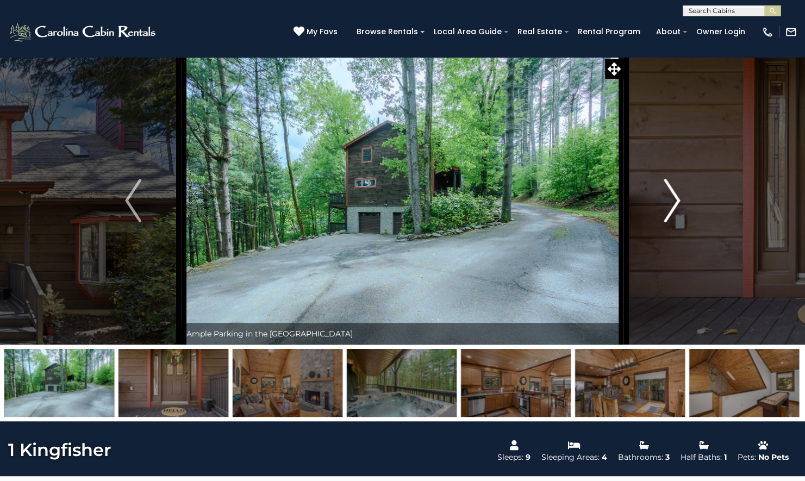
click at [672, 202] on img "Next" at bounding box center [672, 201] width 16 height 44
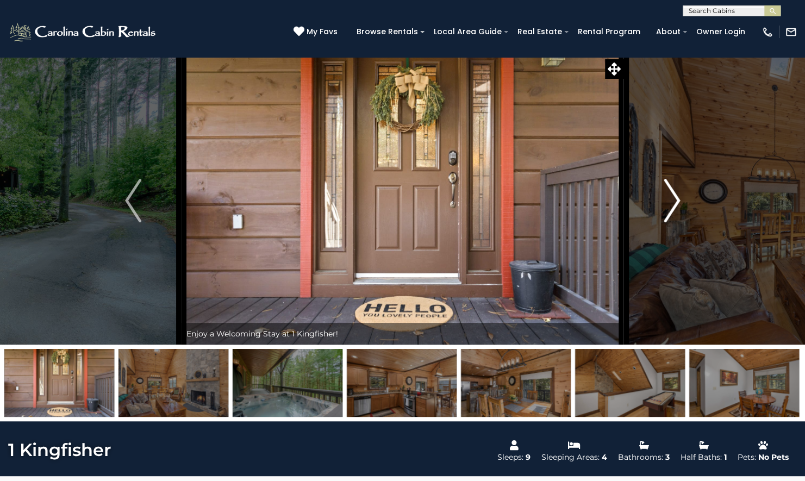
click at [672, 202] on img "Next" at bounding box center [672, 201] width 16 height 44
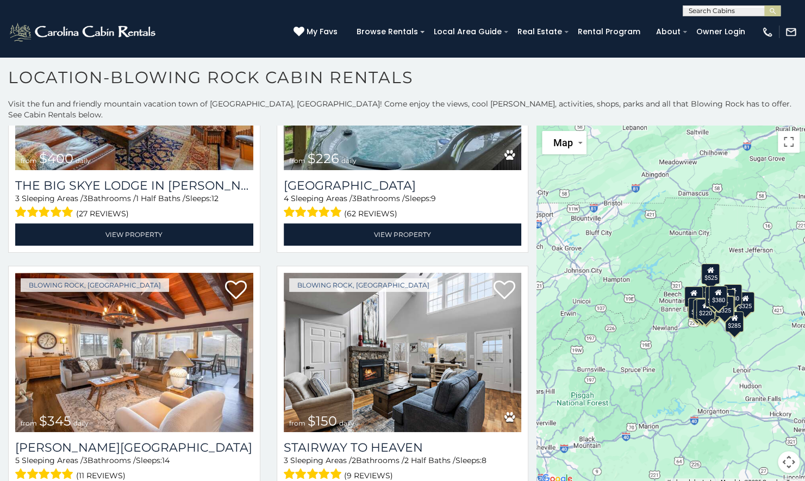
scroll to position [2792, 0]
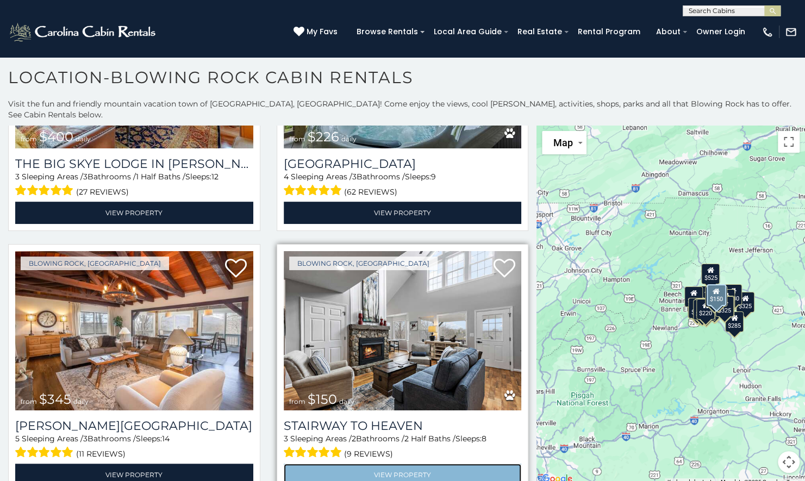
click at [332, 464] on link "View Property" at bounding box center [403, 475] width 238 height 22
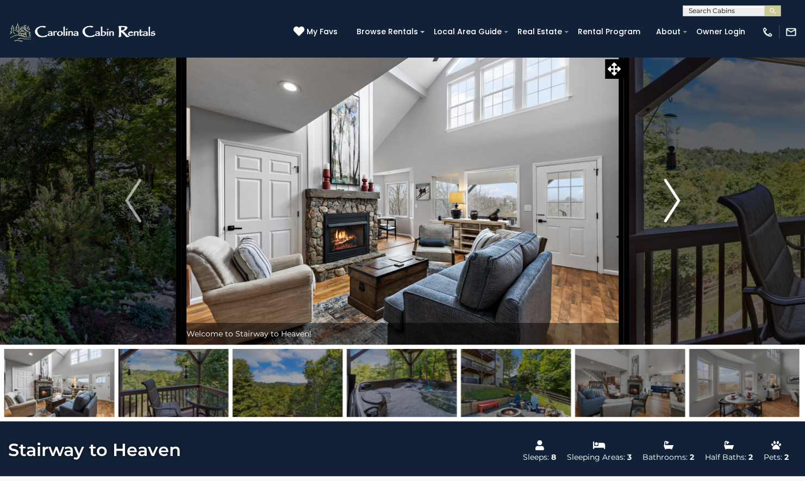
click at [669, 203] on img "Next" at bounding box center [672, 201] width 16 height 44
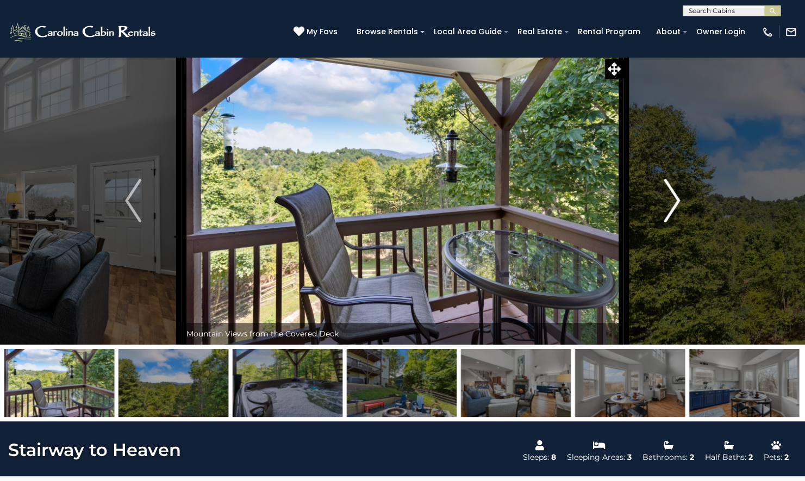
click at [669, 203] on img "Next" at bounding box center [672, 201] width 16 height 44
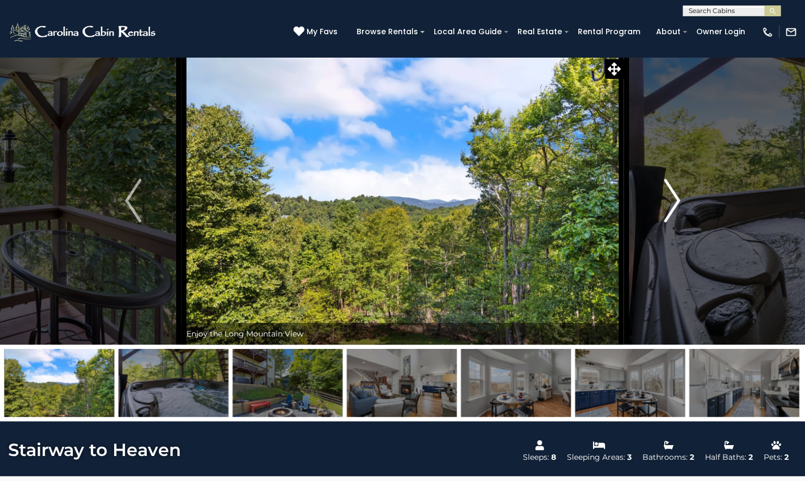
click at [669, 203] on img "Next" at bounding box center [672, 201] width 16 height 44
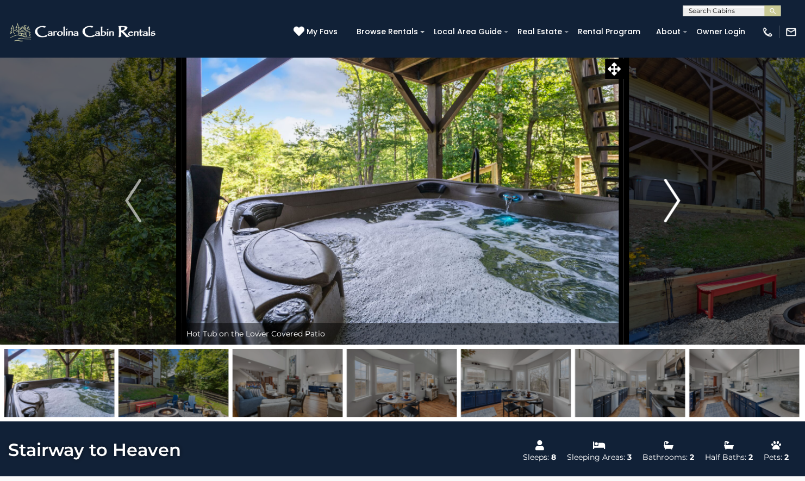
click at [669, 203] on img "Next" at bounding box center [672, 201] width 16 height 44
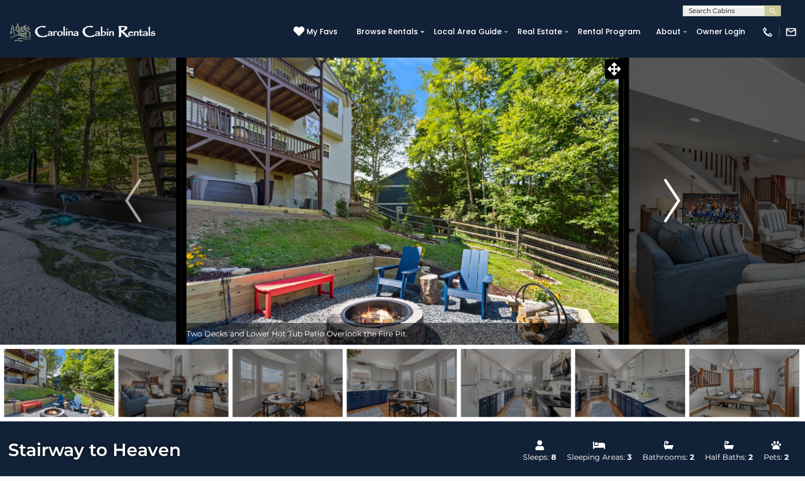
click at [669, 203] on img "Next" at bounding box center [672, 201] width 16 height 44
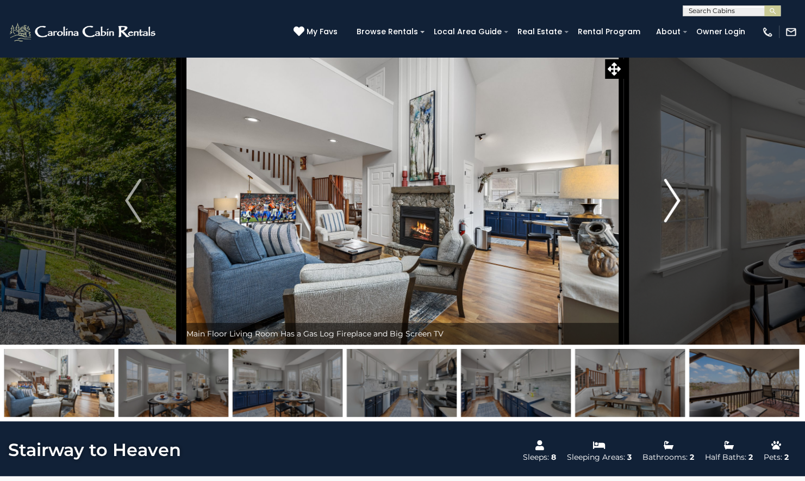
click at [669, 203] on img "Next" at bounding box center [672, 201] width 16 height 44
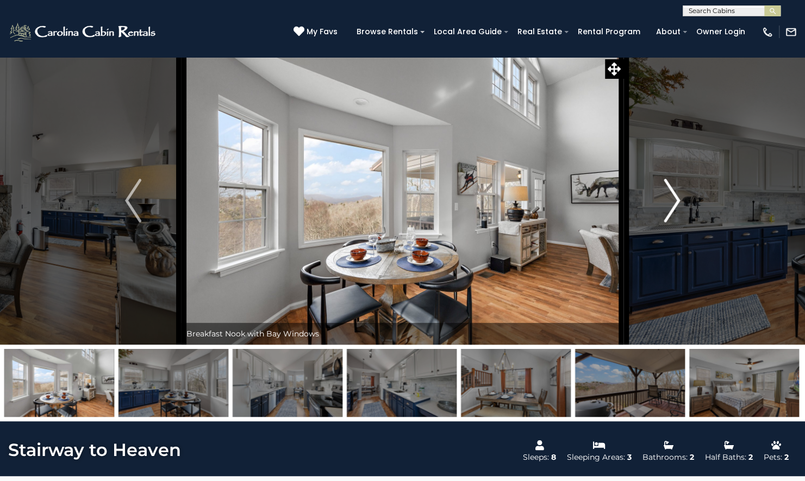
click at [669, 203] on img "Next" at bounding box center [672, 201] width 16 height 44
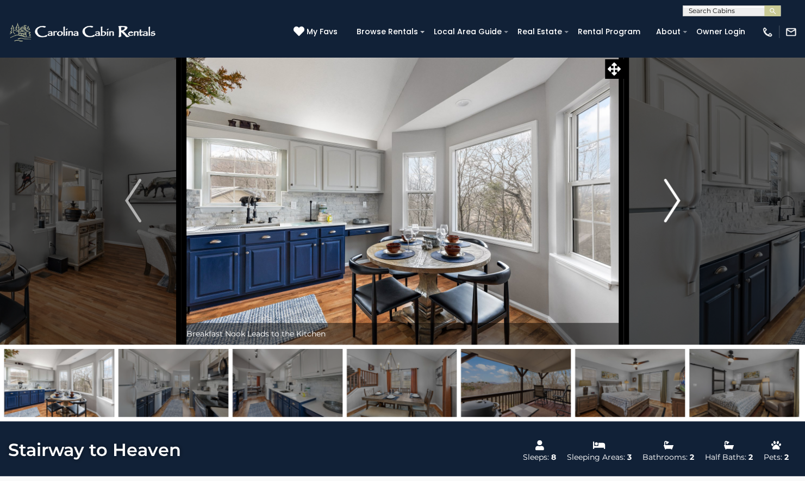
click at [669, 203] on img "Next" at bounding box center [672, 201] width 16 height 44
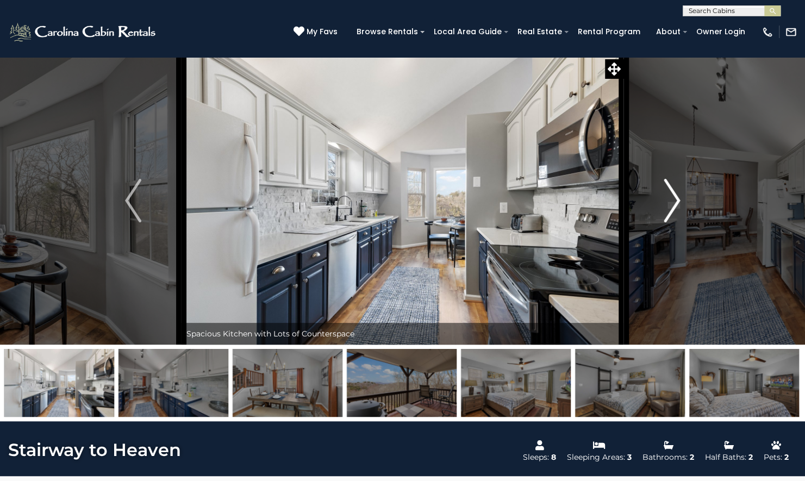
click at [669, 203] on img "Next" at bounding box center [672, 201] width 16 height 44
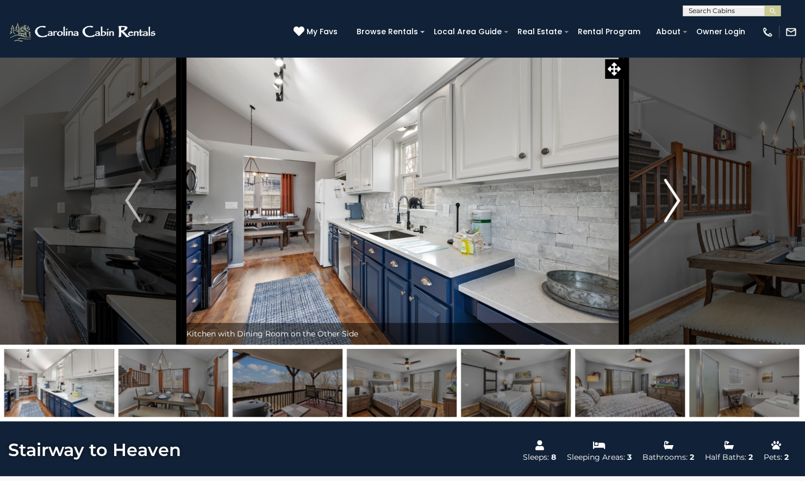
click at [669, 203] on img "Next" at bounding box center [672, 201] width 16 height 44
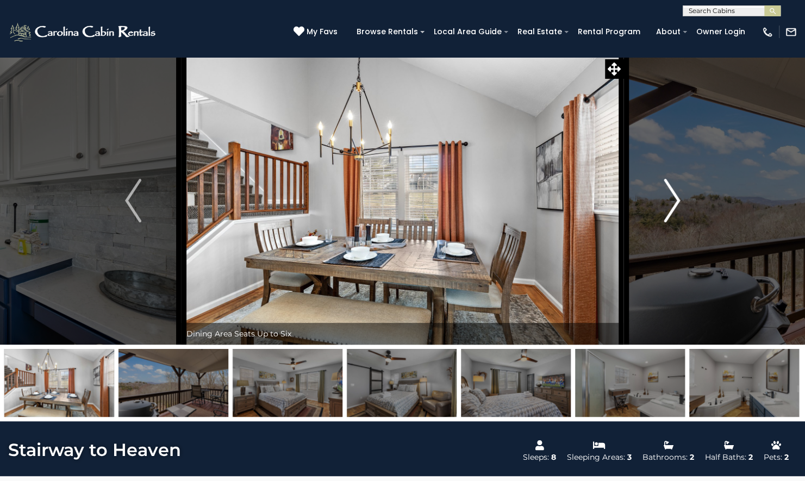
click at [669, 203] on img "Next" at bounding box center [672, 201] width 16 height 44
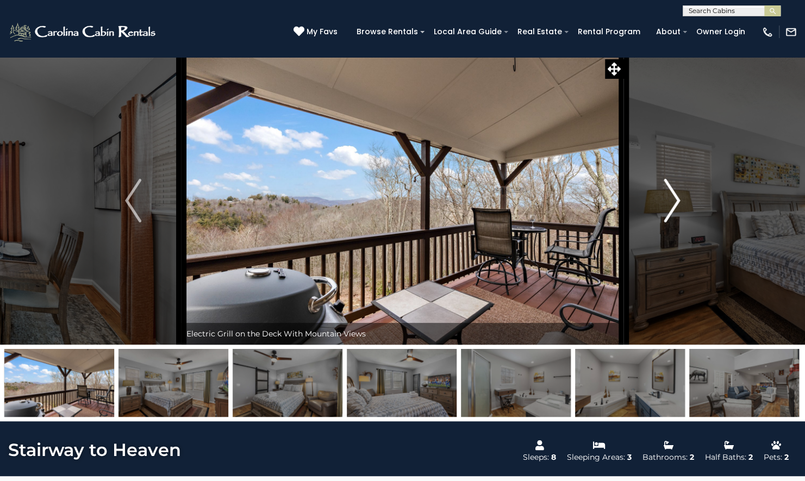
click at [669, 203] on img "Next" at bounding box center [672, 201] width 16 height 44
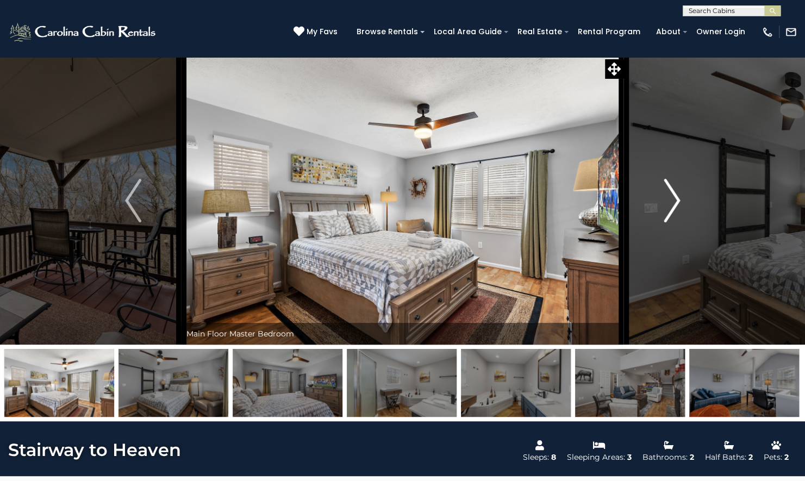
click at [669, 203] on img "Next" at bounding box center [672, 201] width 16 height 44
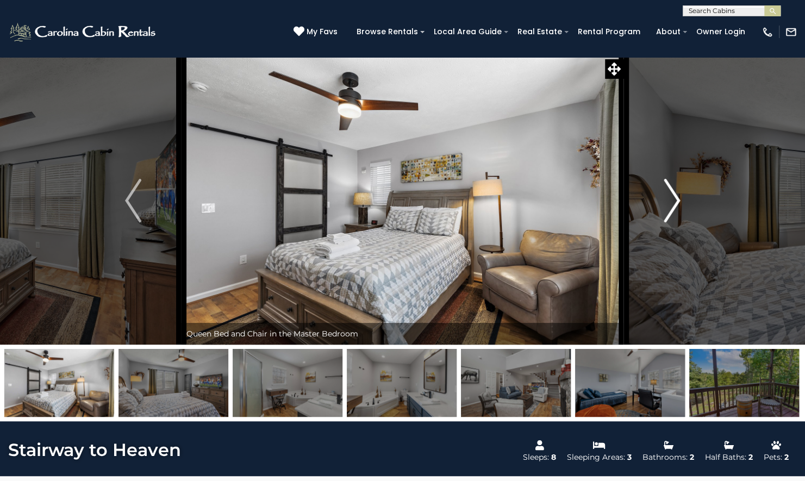
click at [669, 203] on img "Next" at bounding box center [672, 201] width 16 height 44
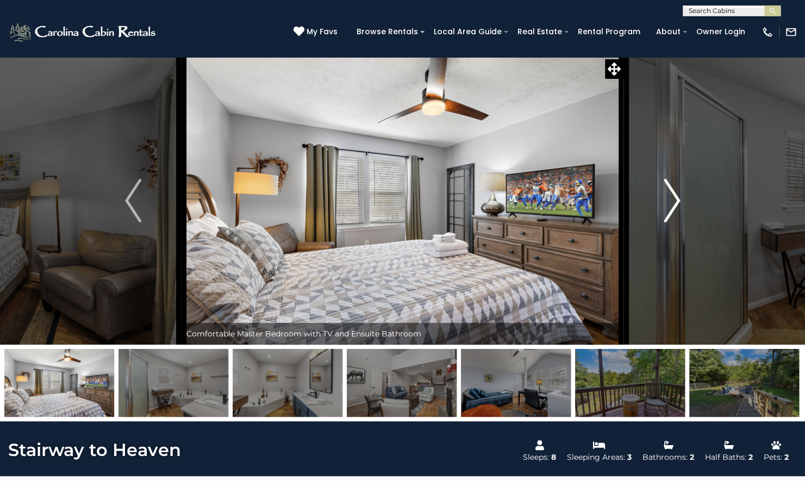
click at [669, 203] on img "Next" at bounding box center [672, 201] width 16 height 44
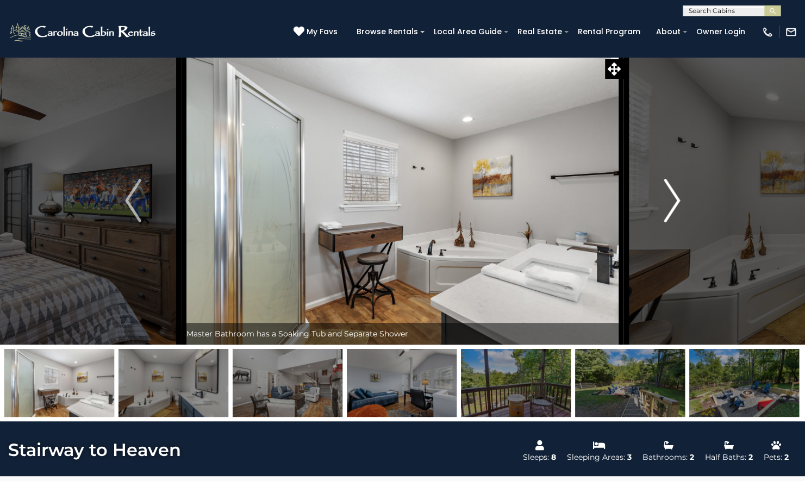
click at [669, 203] on img "Next" at bounding box center [672, 201] width 16 height 44
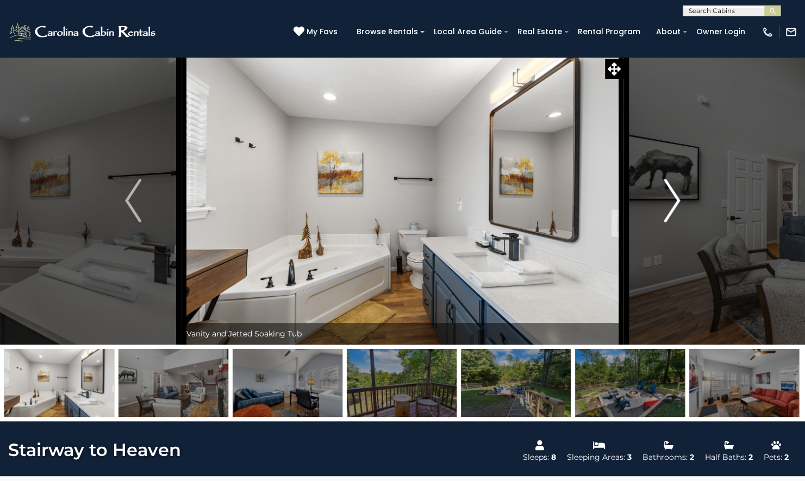
click at [676, 204] on img "Next" at bounding box center [672, 201] width 16 height 44
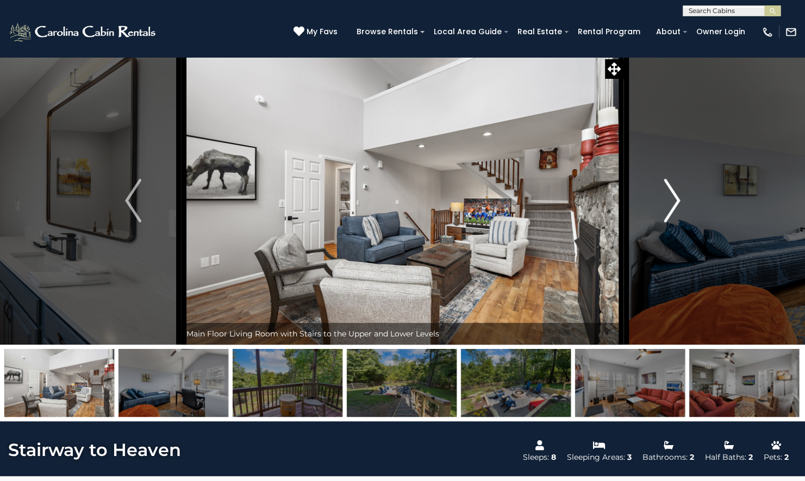
click at [676, 204] on img "Next" at bounding box center [672, 201] width 16 height 44
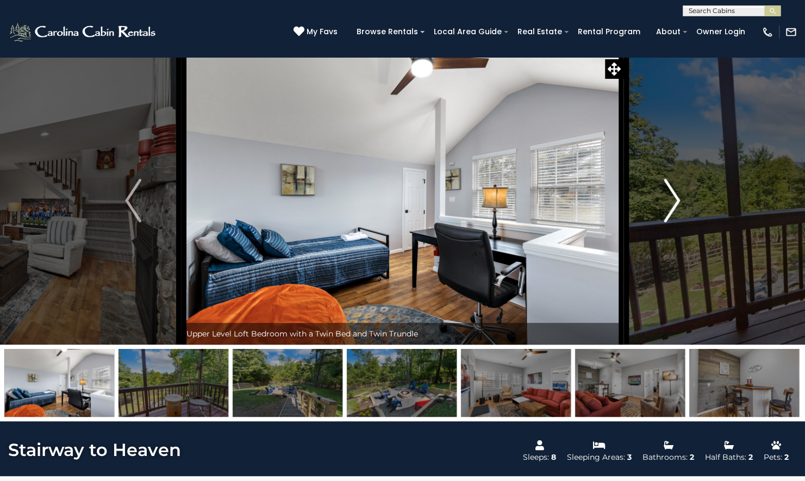
click at [676, 204] on img "Next" at bounding box center [672, 201] width 16 height 44
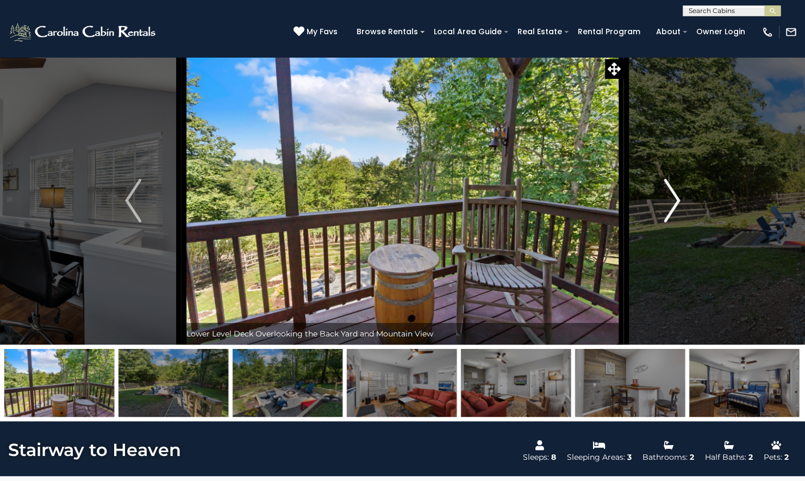
click at [676, 204] on img "Next" at bounding box center [672, 201] width 16 height 44
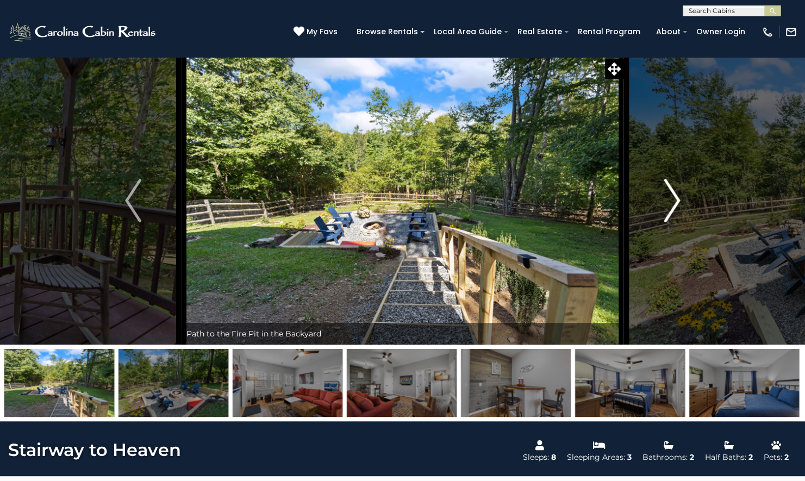
click at [676, 204] on img "Next" at bounding box center [672, 201] width 16 height 44
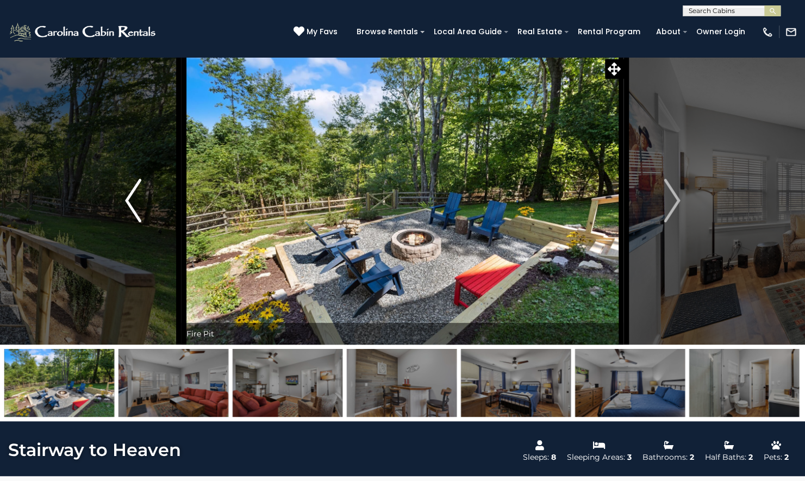
click at [125, 210] on img "Previous" at bounding box center [133, 201] width 16 height 44
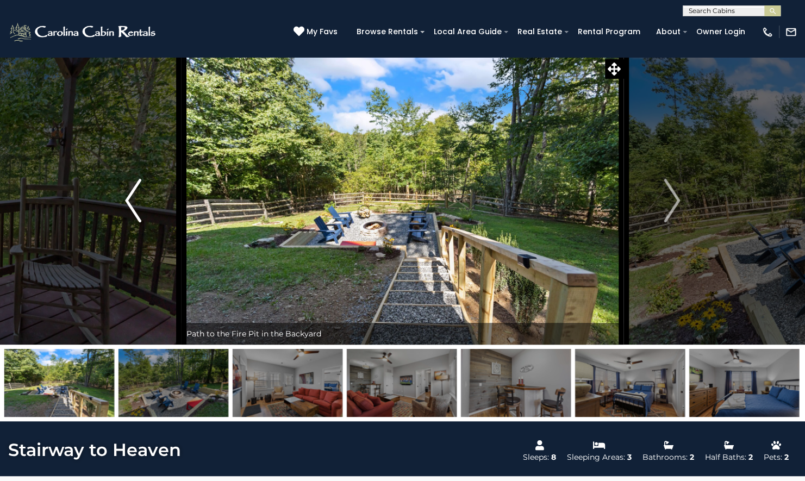
click at [125, 210] on img "Previous" at bounding box center [133, 201] width 16 height 44
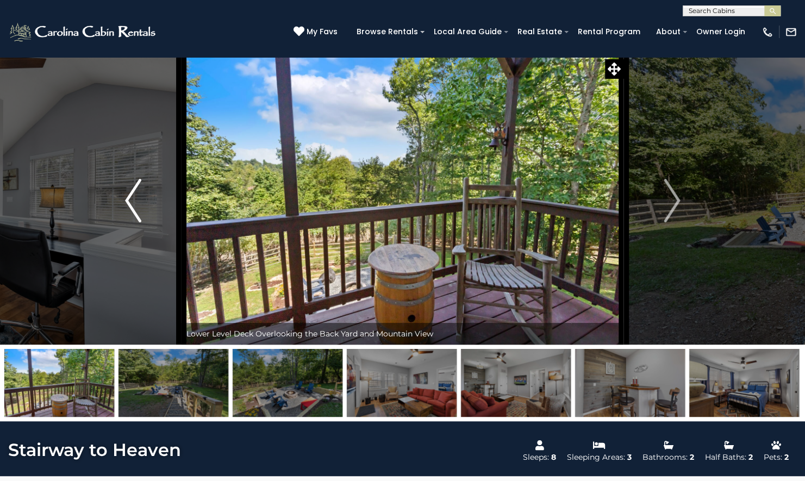
click at [125, 210] on img "Previous" at bounding box center [133, 201] width 16 height 44
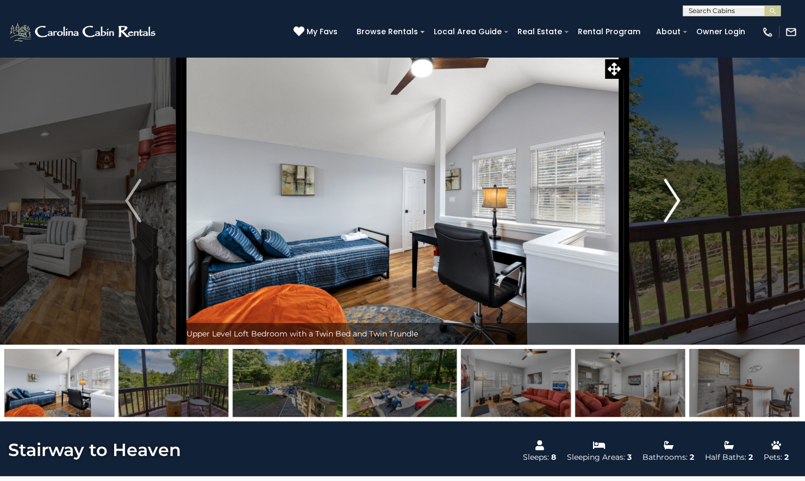
click at [674, 208] on img "Next" at bounding box center [672, 201] width 16 height 44
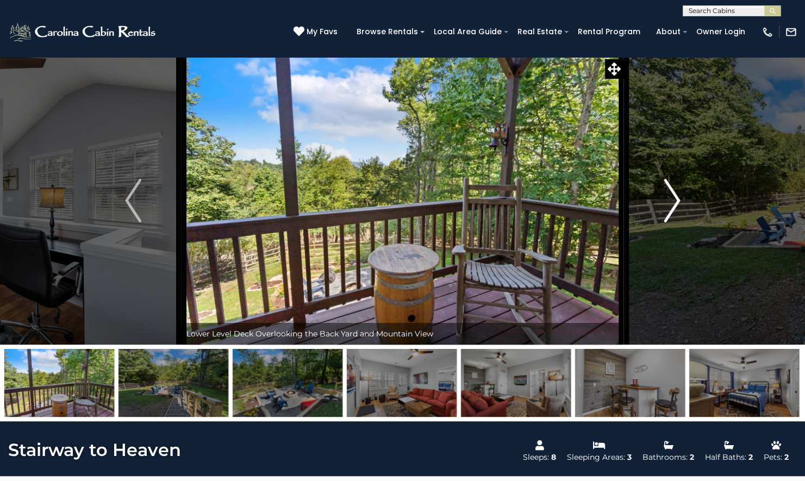
click at [674, 208] on img "Next" at bounding box center [672, 201] width 16 height 44
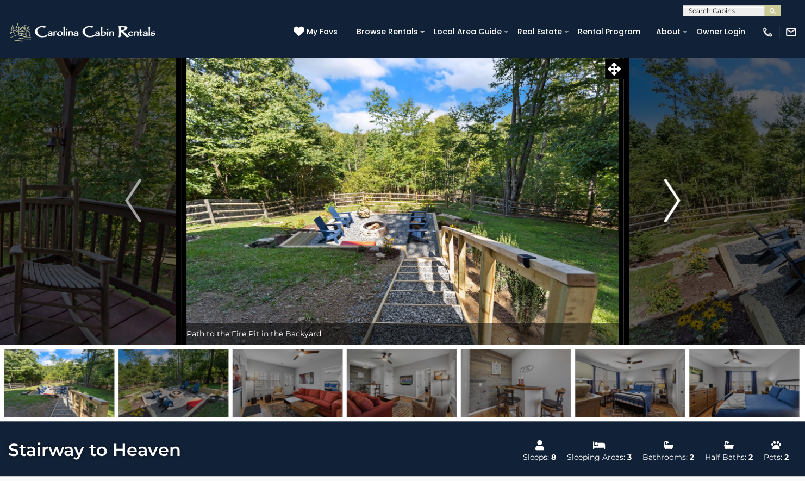
click at [674, 208] on img "Next" at bounding box center [672, 201] width 16 height 44
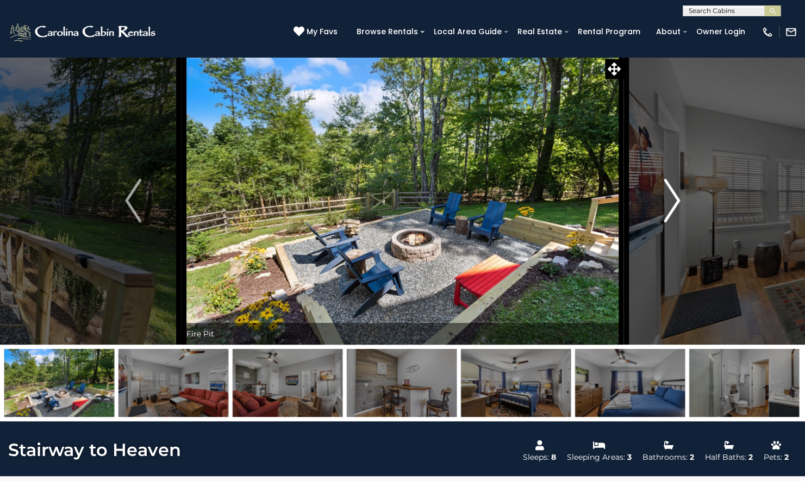
click at [674, 208] on img "Next" at bounding box center [672, 201] width 16 height 44
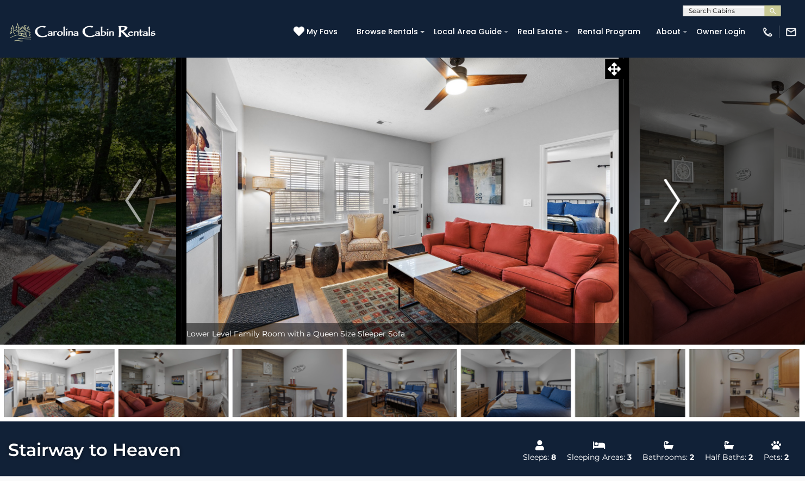
click at [674, 208] on img "Next" at bounding box center [672, 201] width 16 height 44
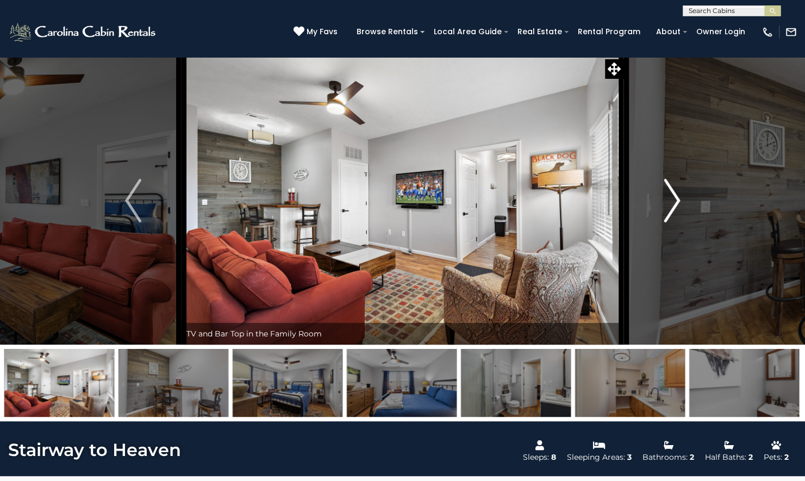
click at [674, 208] on img "Next" at bounding box center [672, 201] width 16 height 44
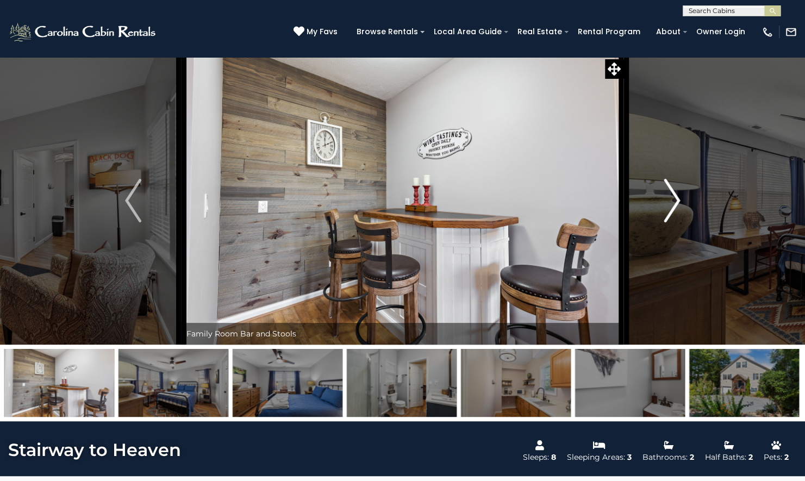
click at [674, 208] on img "Next" at bounding box center [672, 201] width 16 height 44
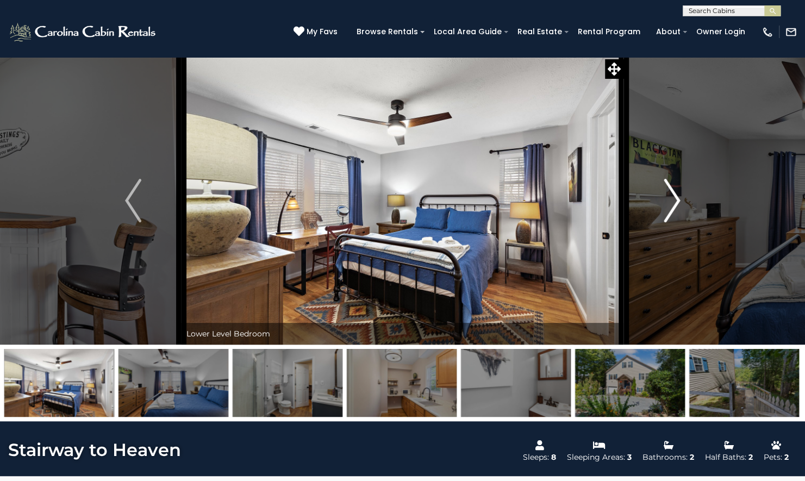
click at [674, 208] on img "Next" at bounding box center [672, 201] width 16 height 44
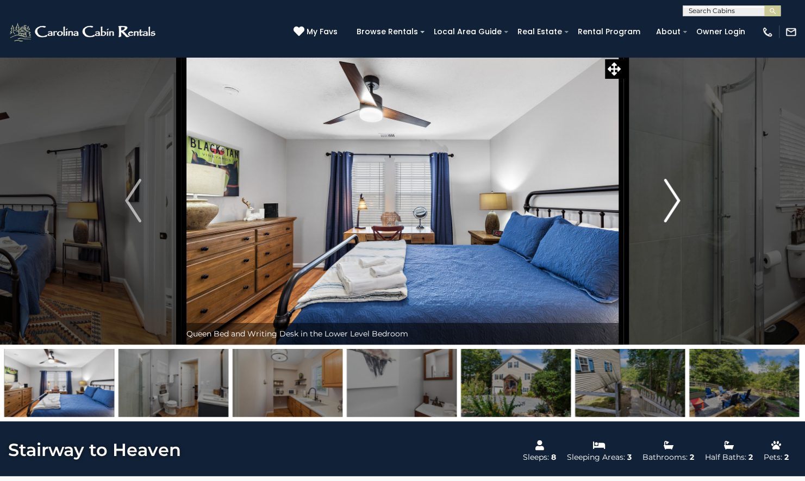
click at [674, 208] on img "Next" at bounding box center [672, 201] width 16 height 44
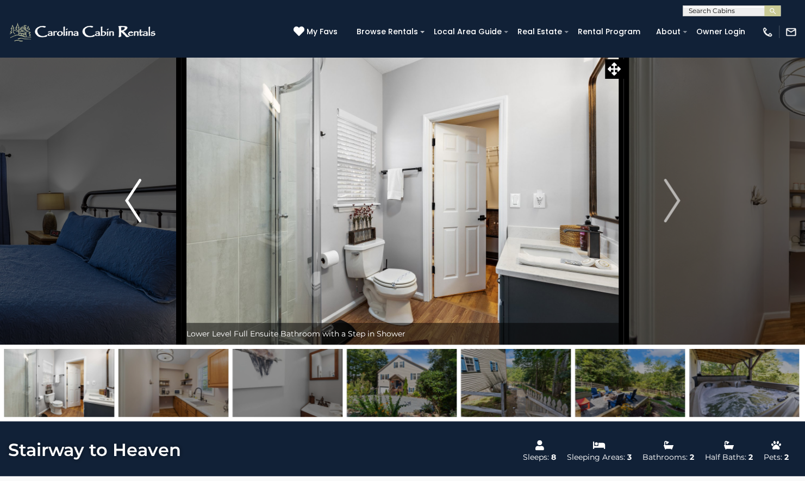
click at [144, 209] on button "Previous" at bounding box center [133, 201] width 96 height 288
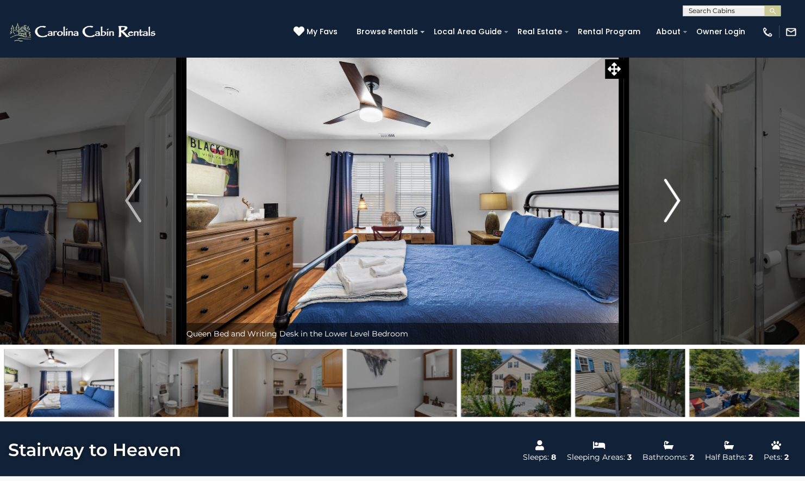
click at [667, 214] on img "Next" at bounding box center [672, 201] width 16 height 44
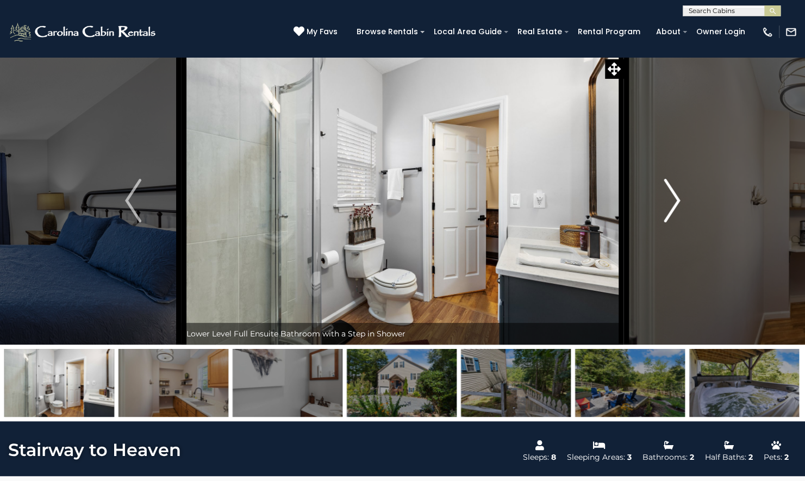
click at [667, 214] on img "Next" at bounding box center [672, 201] width 16 height 44
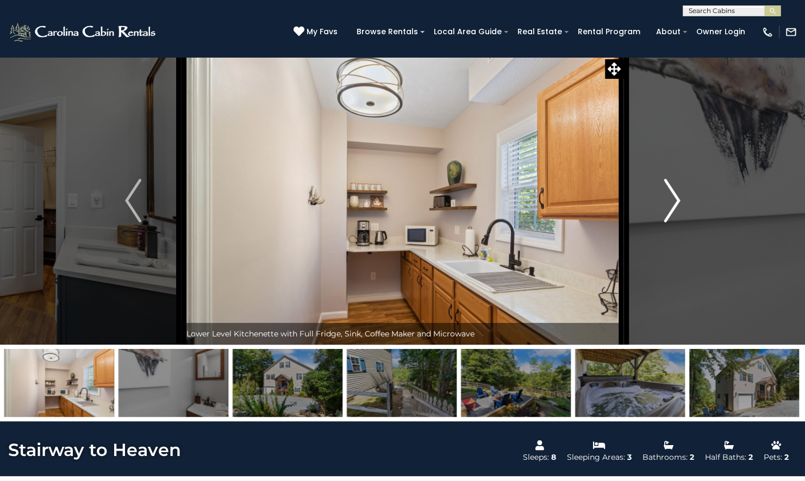
click at [667, 214] on img "Next" at bounding box center [672, 201] width 16 height 44
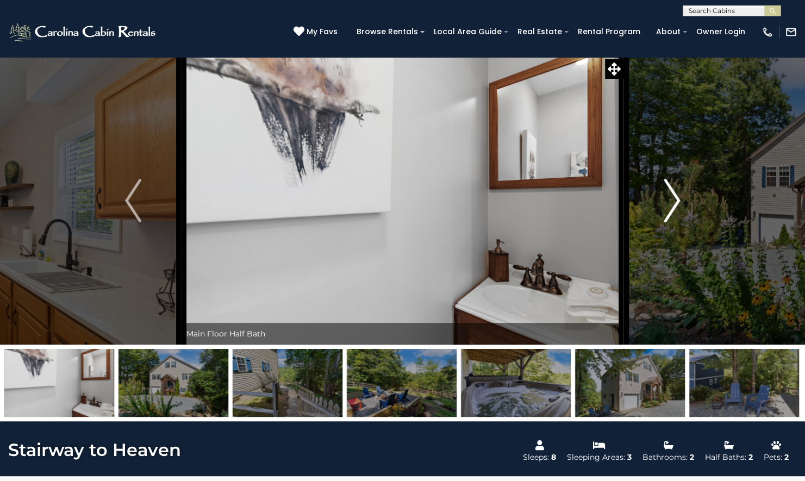
click at [667, 214] on img "Next" at bounding box center [672, 201] width 16 height 44
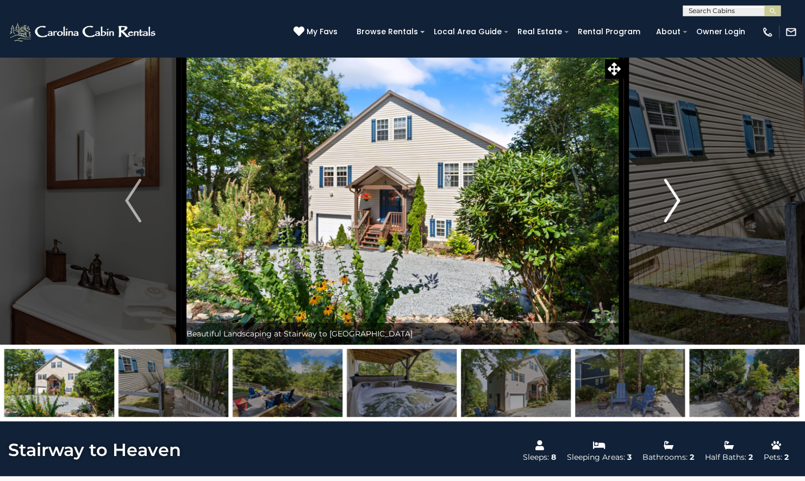
click at [667, 214] on img "Next" at bounding box center [672, 201] width 16 height 44
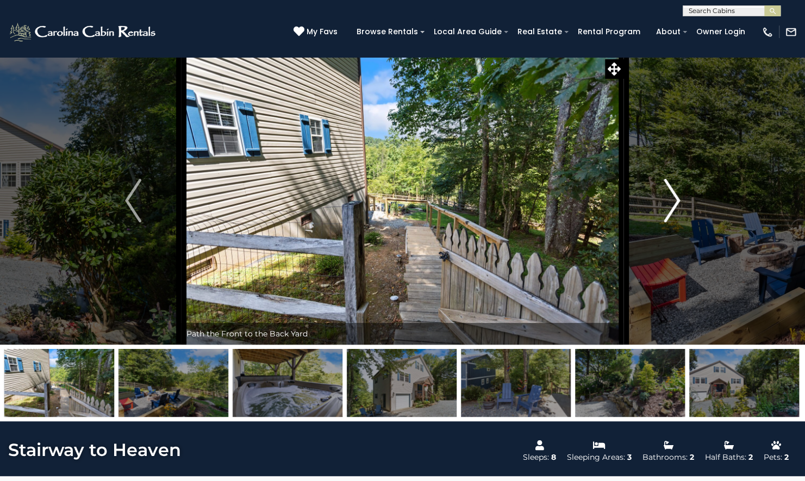
click at [667, 214] on img "Next" at bounding box center [672, 201] width 16 height 44
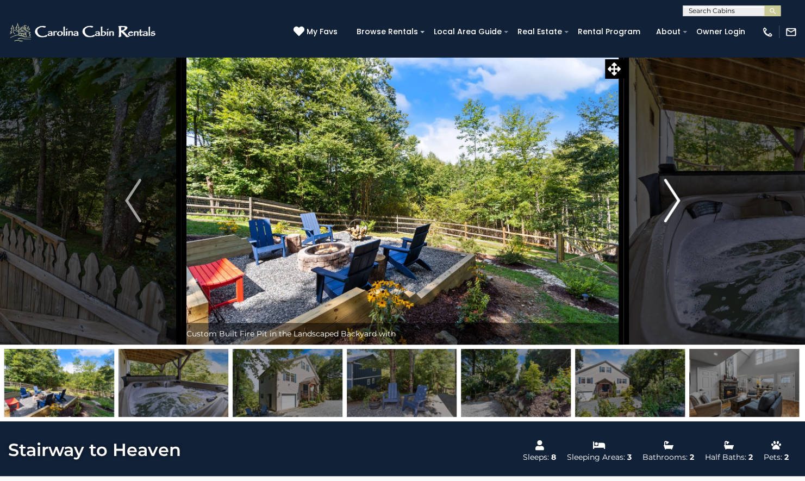
click at [667, 214] on img "Next" at bounding box center [672, 201] width 16 height 44
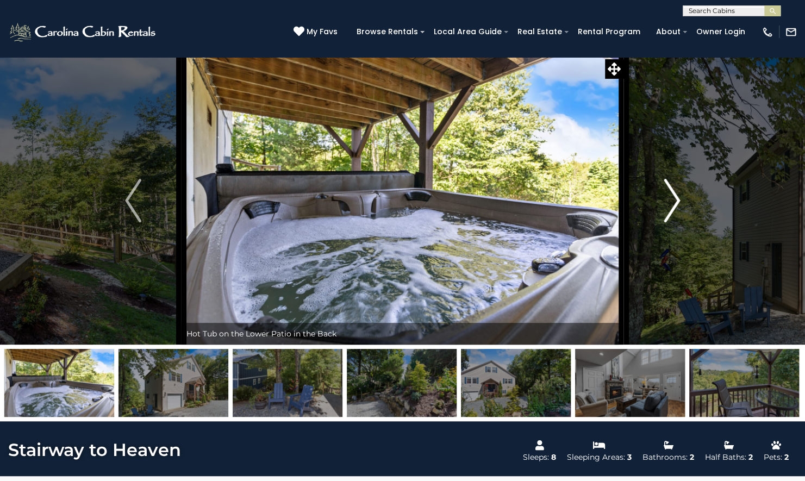
click at [667, 214] on img "Next" at bounding box center [672, 201] width 16 height 44
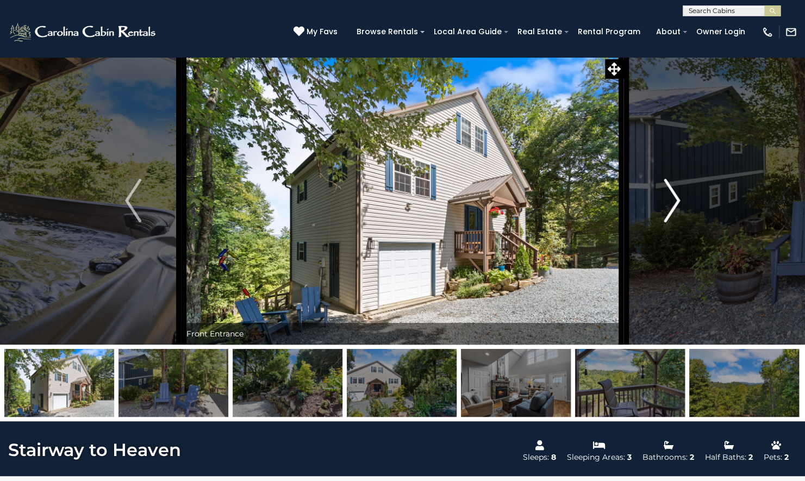
click at [667, 214] on img "Next" at bounding box center [672, 201] width 16 height 44
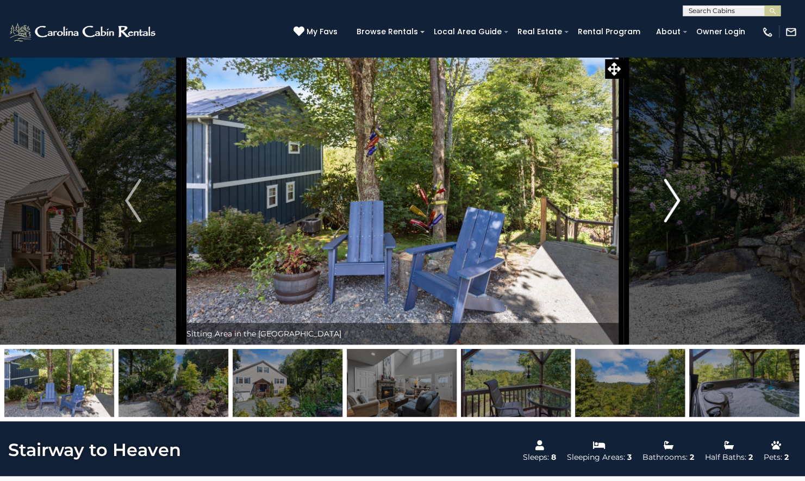
click at [667, 214] on img "Next" at bounding box center [672, 201] width 16 height 44
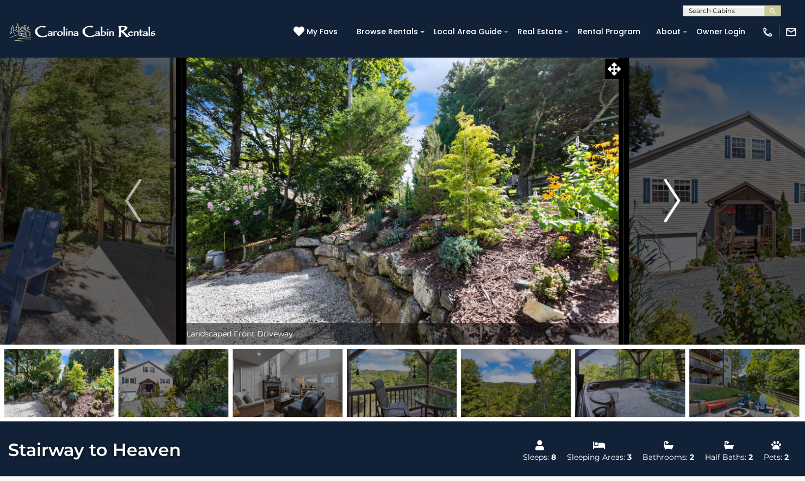
click at [667, 213] on img "Next" at bounding box center [672, 201] width 16 height 44
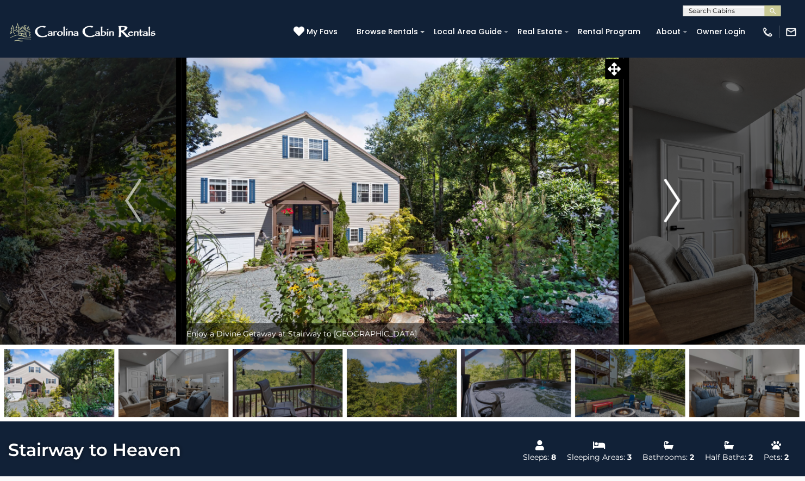
click at [667, 213] on img "Next" at bounding box center [672, 201] width 16 height 44
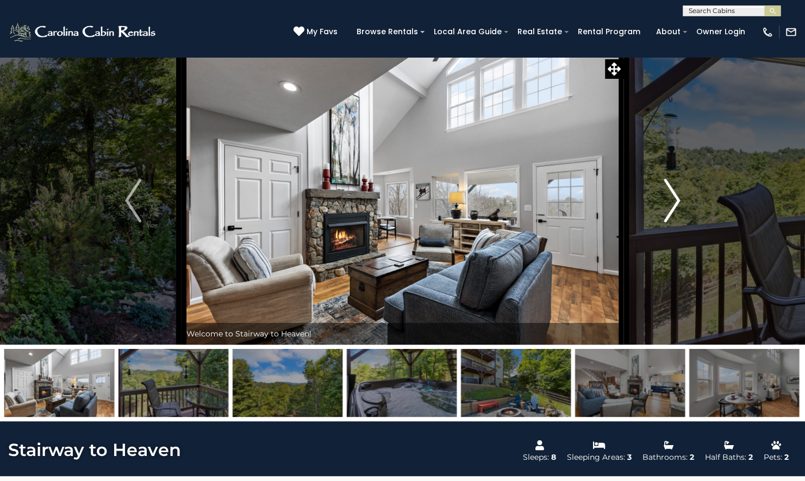
click at [667, 213] on img "Next" at bounding box center [672, 201] width 16 height 44
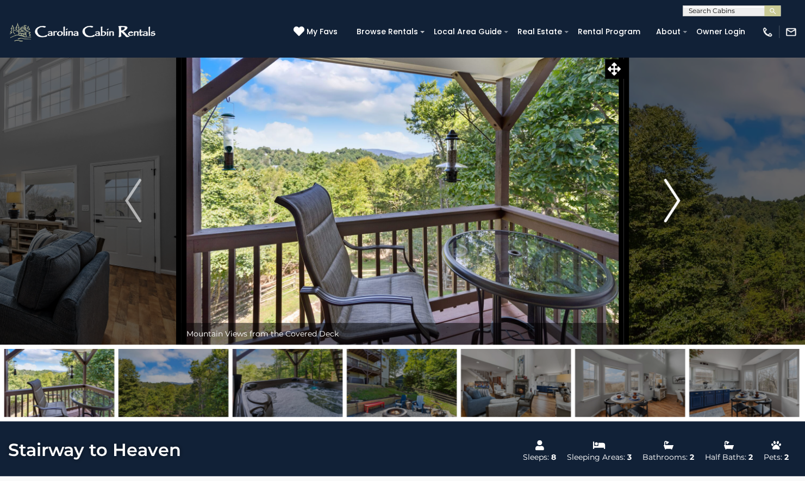
click at [667, 213] on img "Next" at bounding box center [672, 201] width 16 height 44
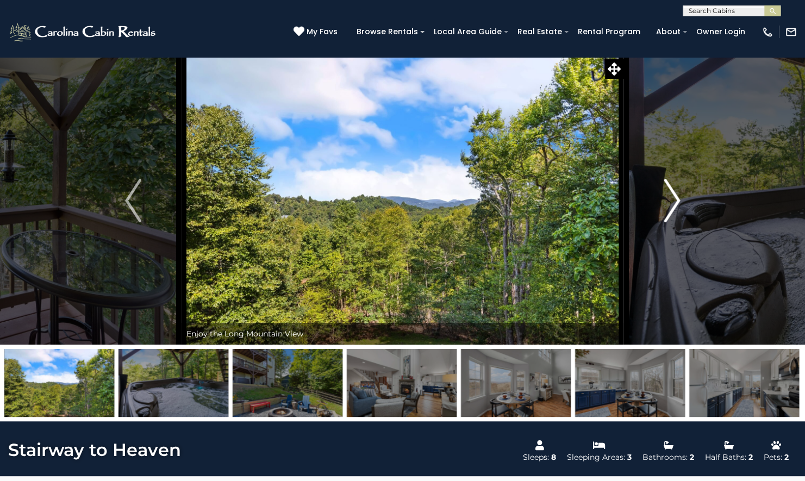
click at [674, 207] on img "Next" at bounding box center [672, 201] width 16 height 44
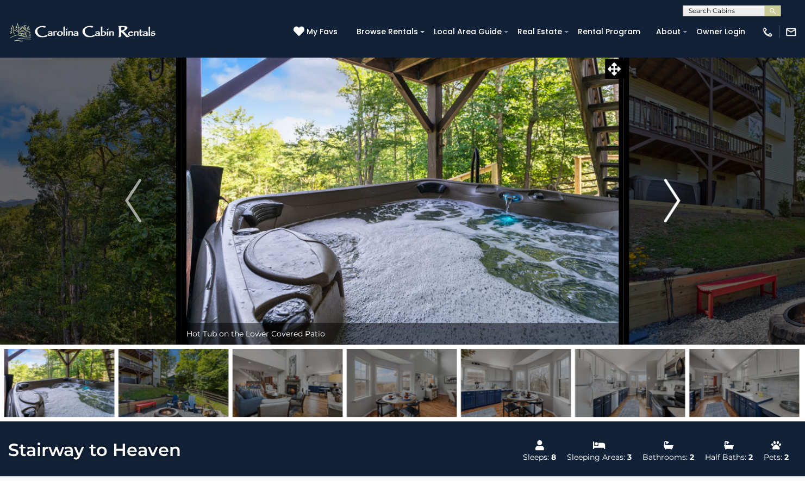
click at [674, 207] on img "Next" at bounding box center [672, 201] width 16 height 44
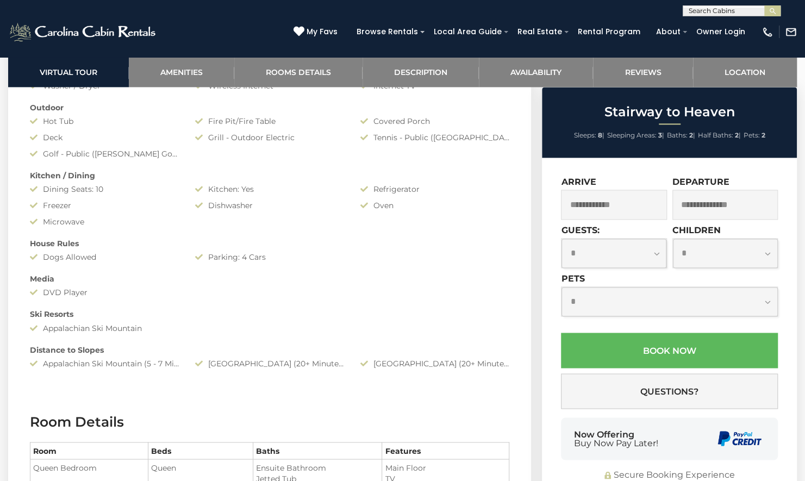
scroll to position [906, 0]
